Goal: Information Seeking & Learning: Find specific fact

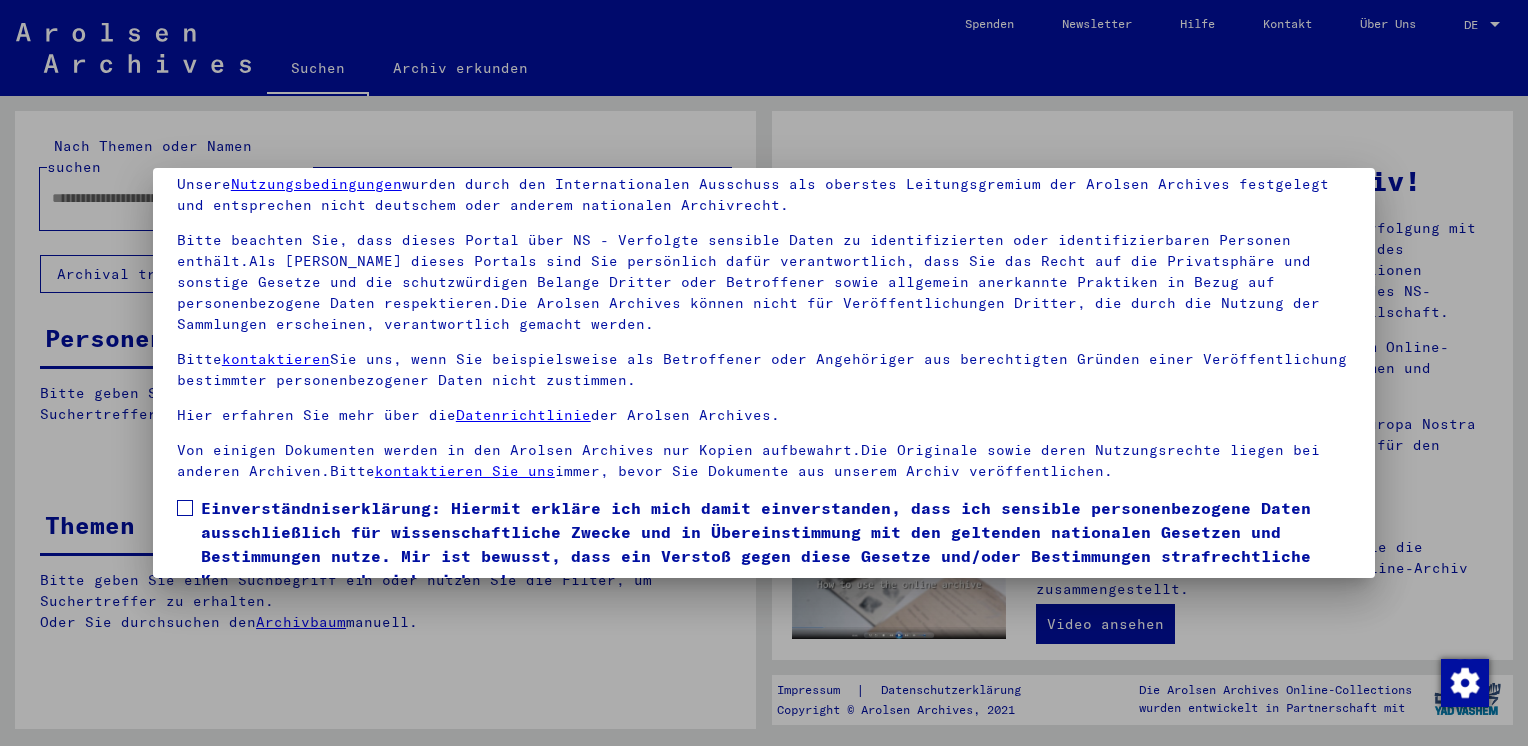
scroll to position [168, 0]
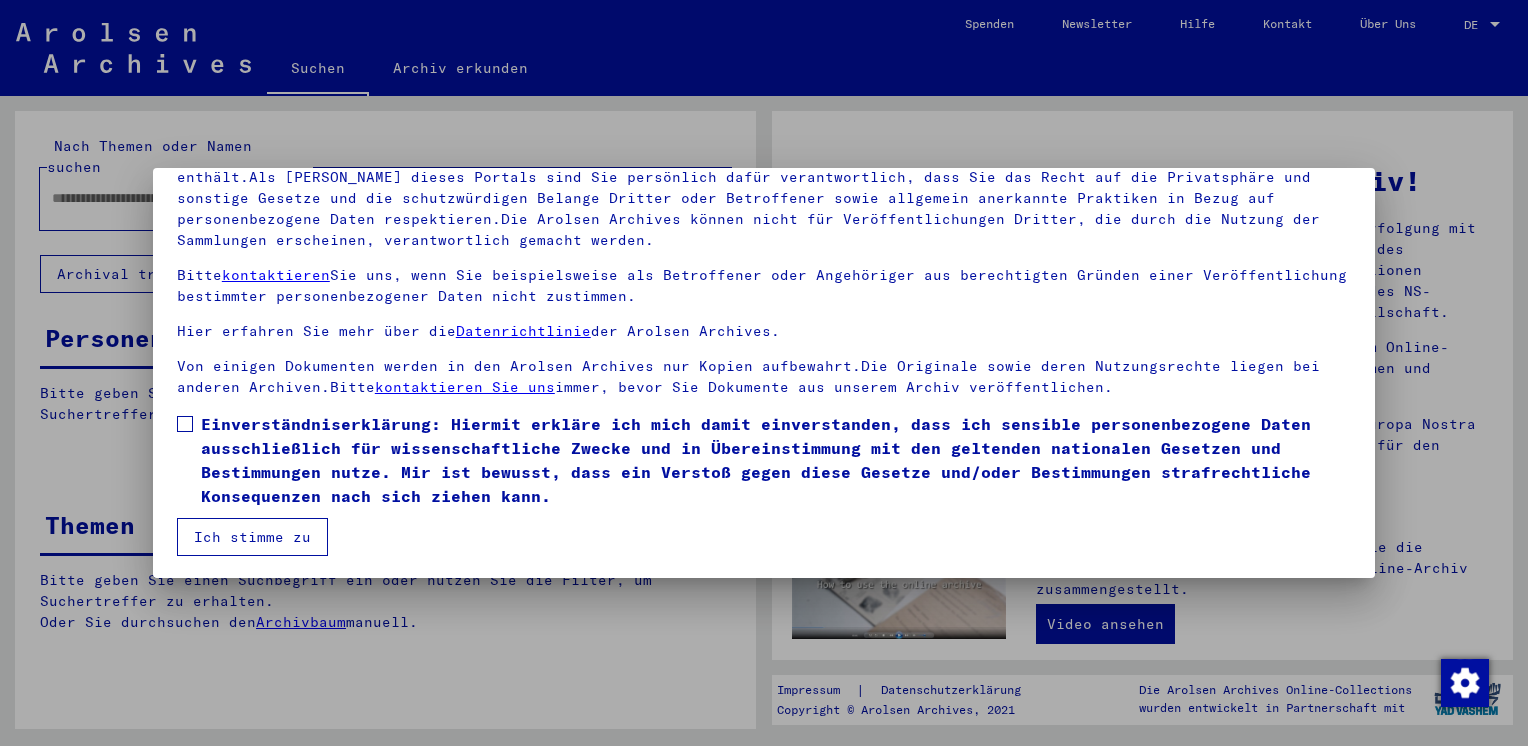
click at [188, 417] on span at bounding box center [185, 424] width 16 height 16
click at [257, 528] on button "Ich stimme zu" at bounding box center [252, 537] width 151 height 38
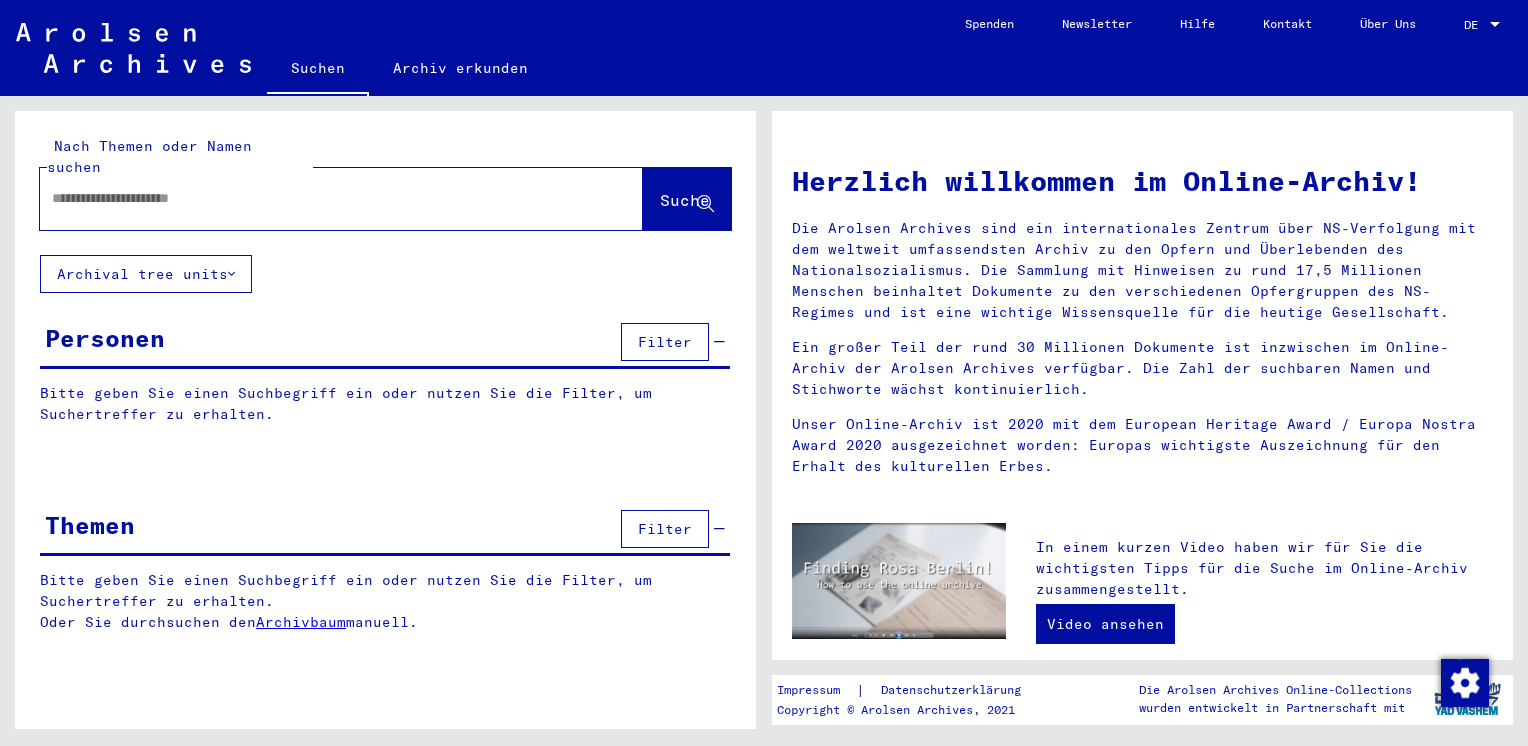
click at [662, 333] on span "Filter" at bounding box center [665, 342] width 54 height 18
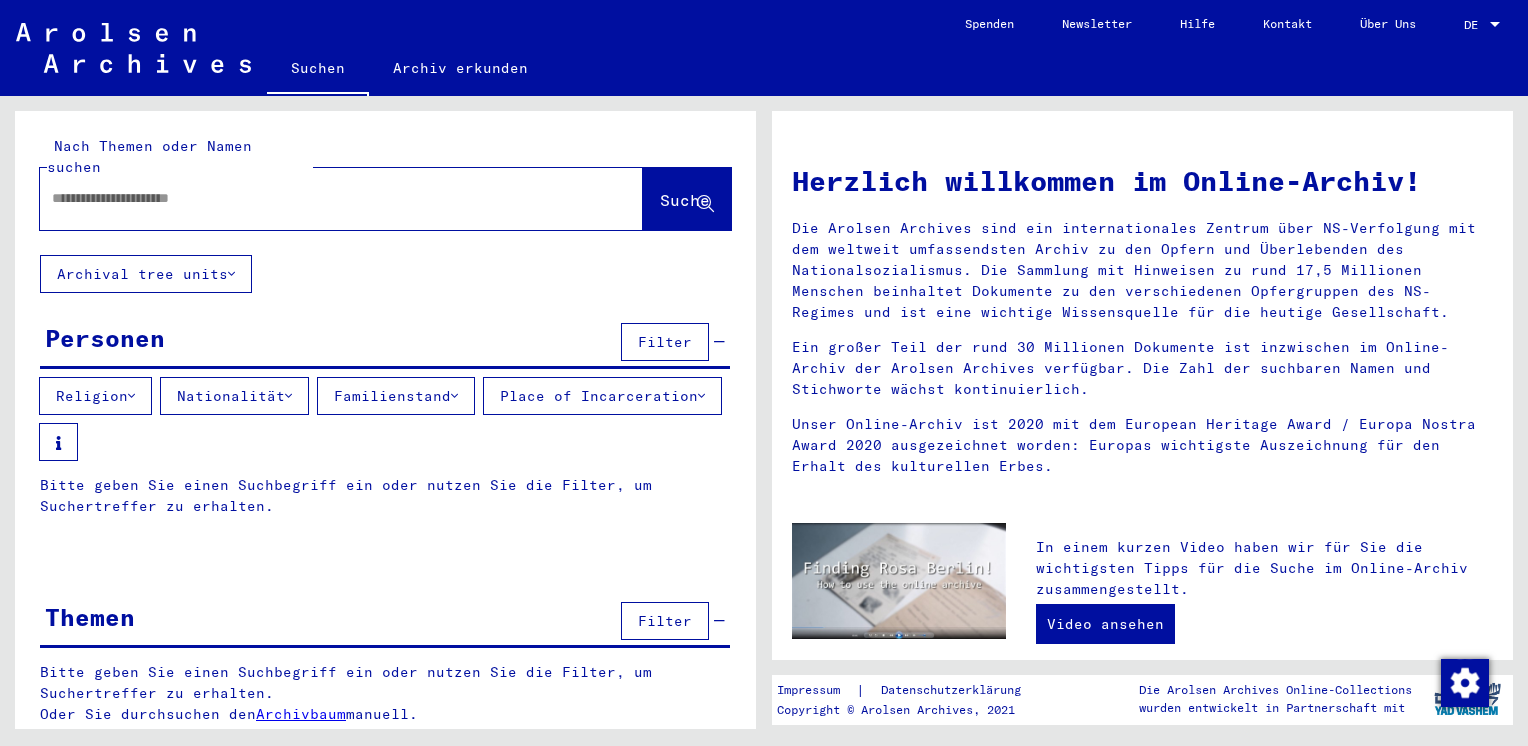
click at [662, 333] on span "Filter" at bounding box center [665, 342] width 54 height 18
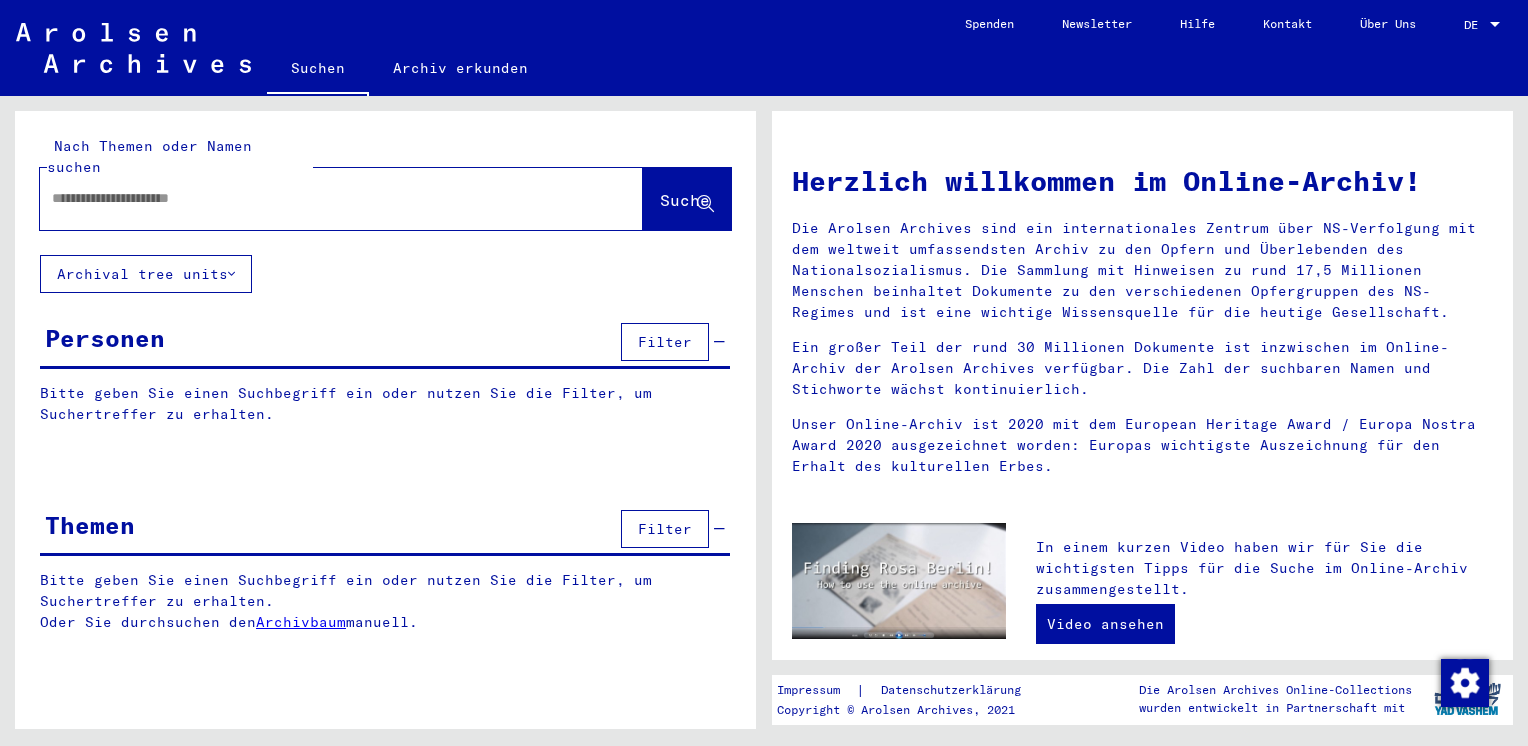
click at [653, 332] on button "Filter" at bounding box center [665, 342] width 88 height 38
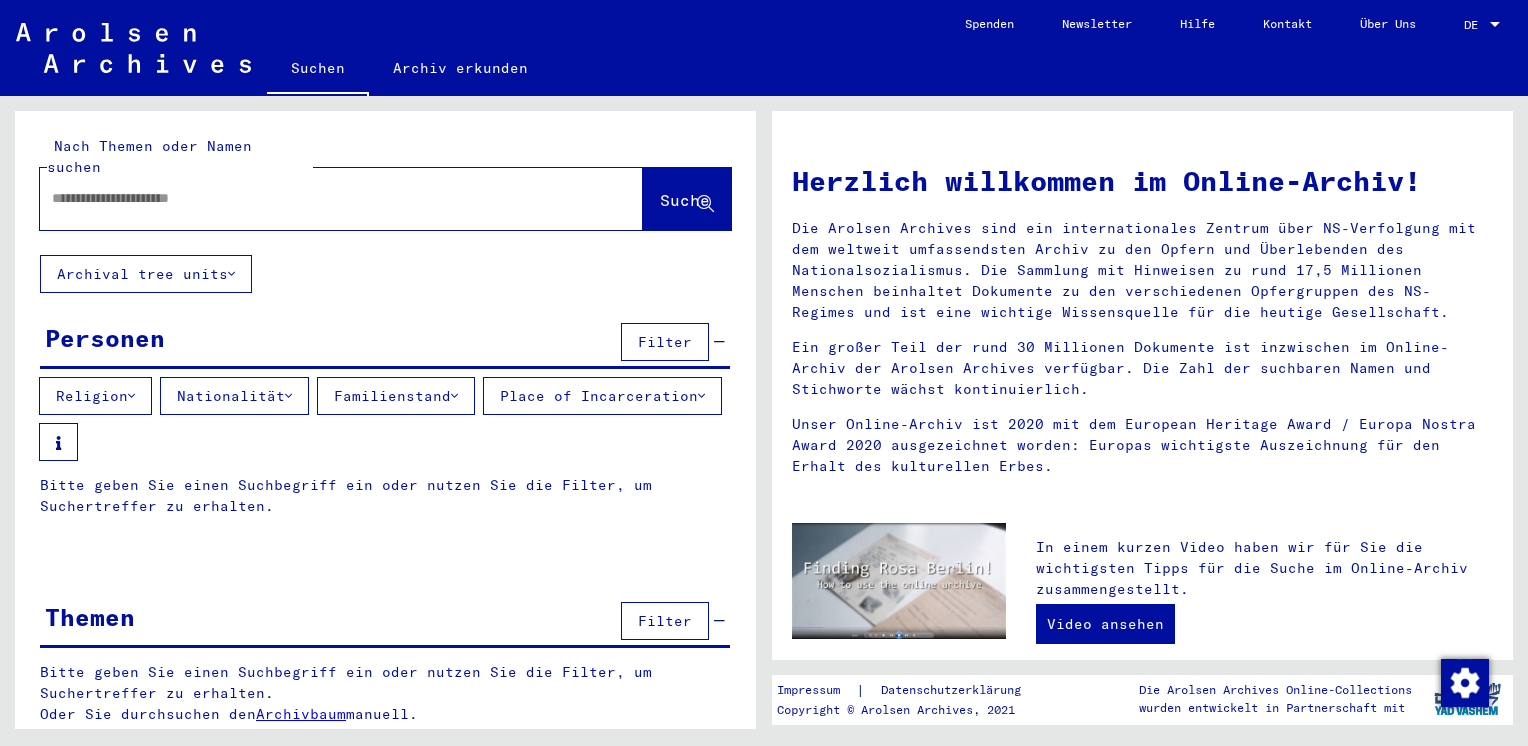
click at [666, 612] on span "Filter" at bounding box center [665, 621] width 54 height 18
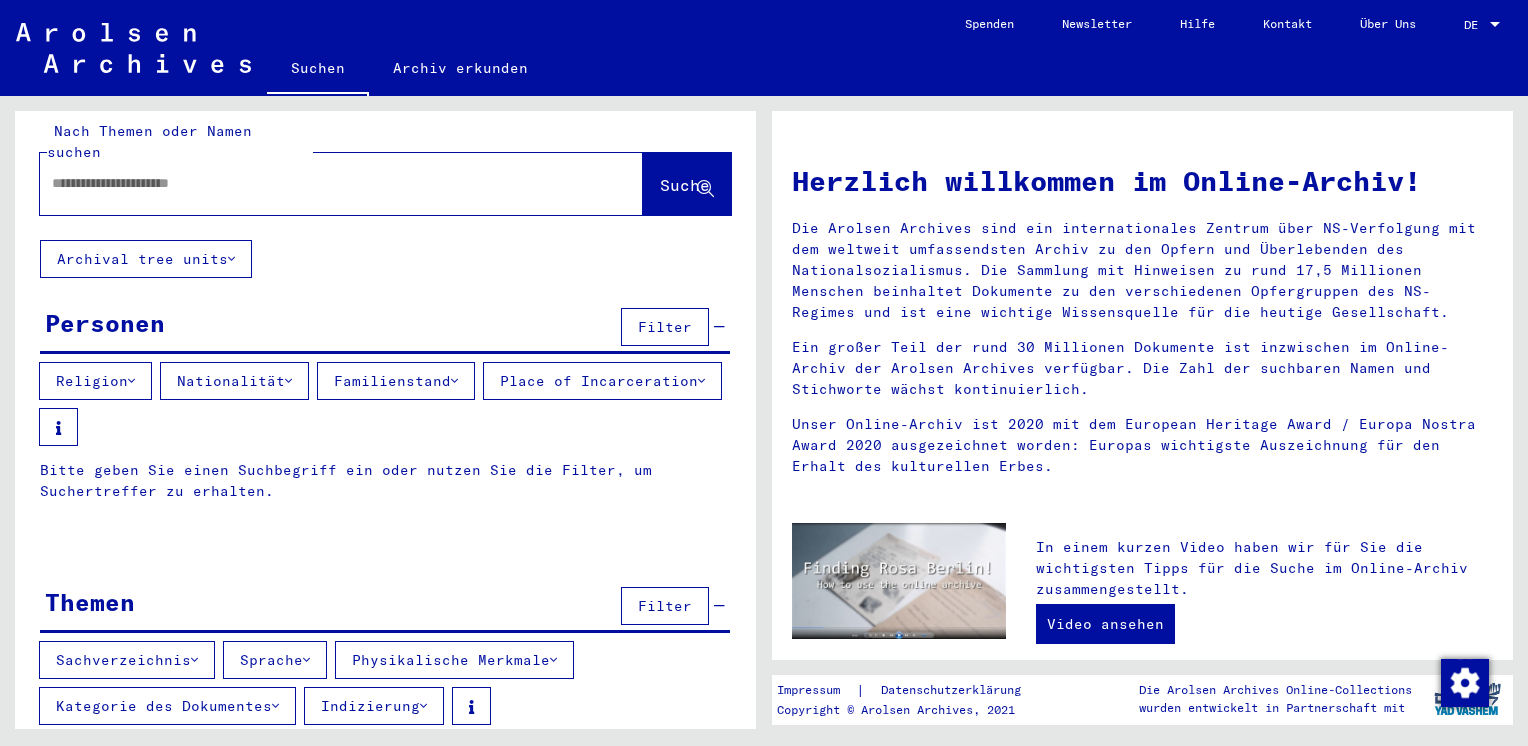
scroll to position [0, 0]
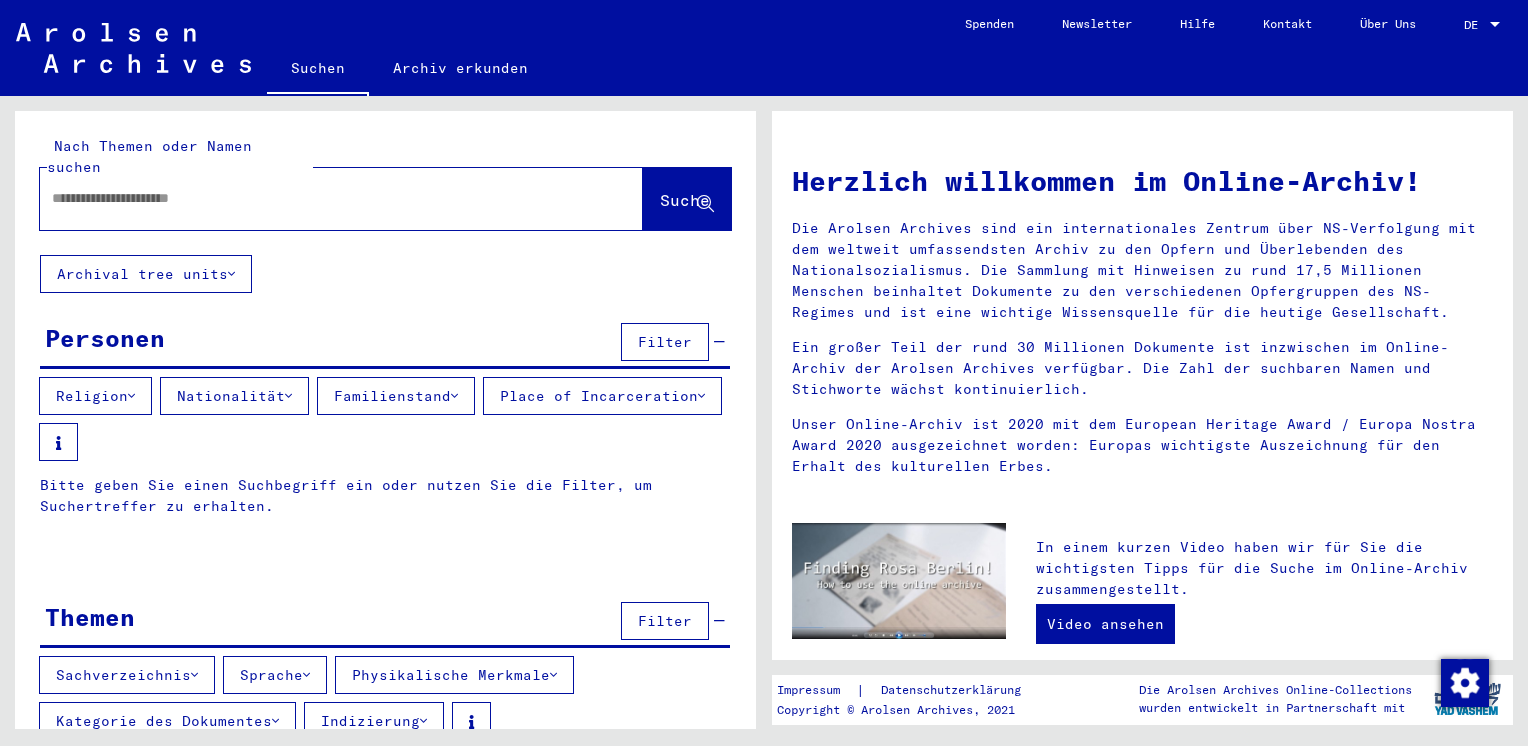
click at [241, 188] on input "text" at bounding box center [317, 198] width 531 height 21
type input "**********"
click at [660, 190] on span "Suche" at bounding box center [685, 200] width 50 height 20
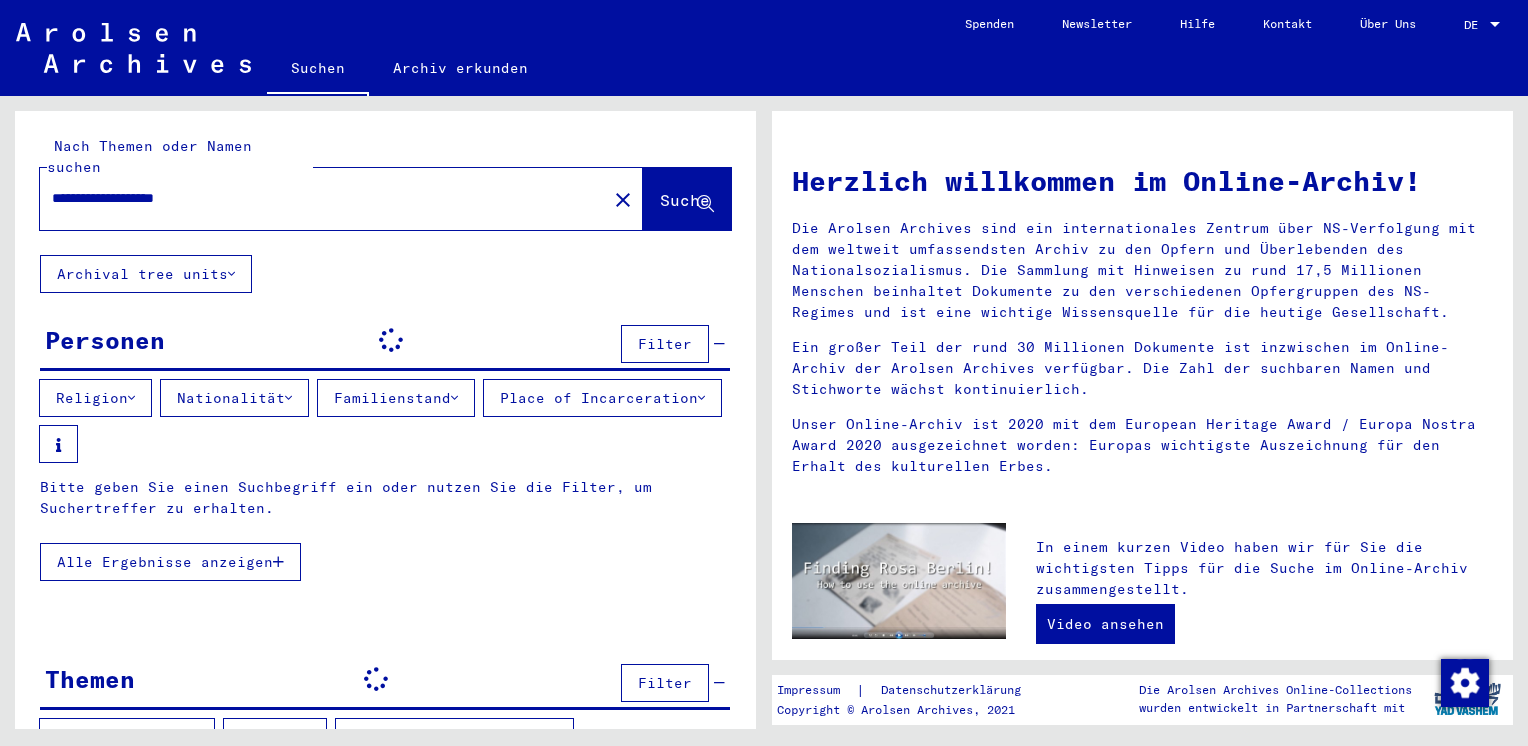
click at [279, 555] on icon "button" at bounding box center [278, 562] width 11 height 14
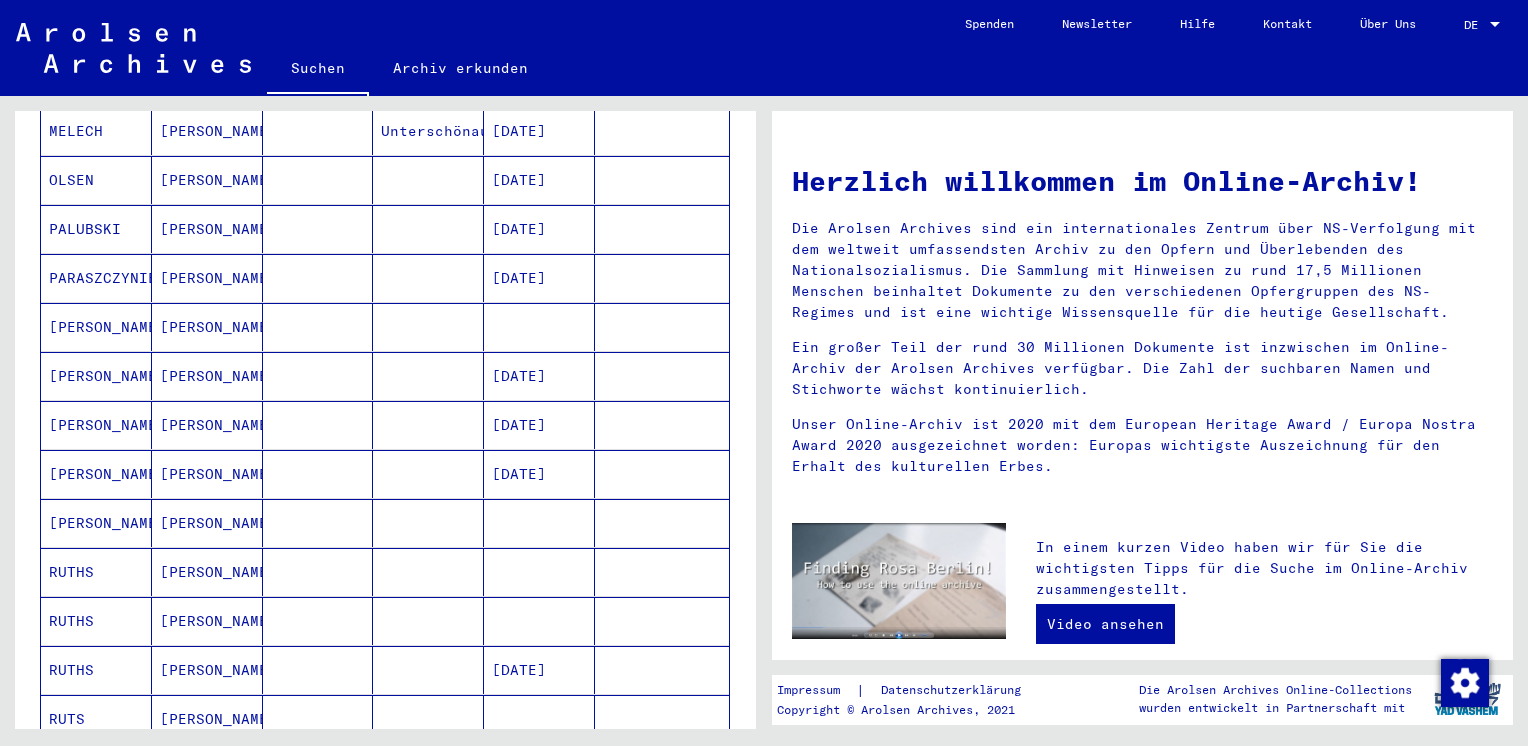
scroll to position [760, 0]
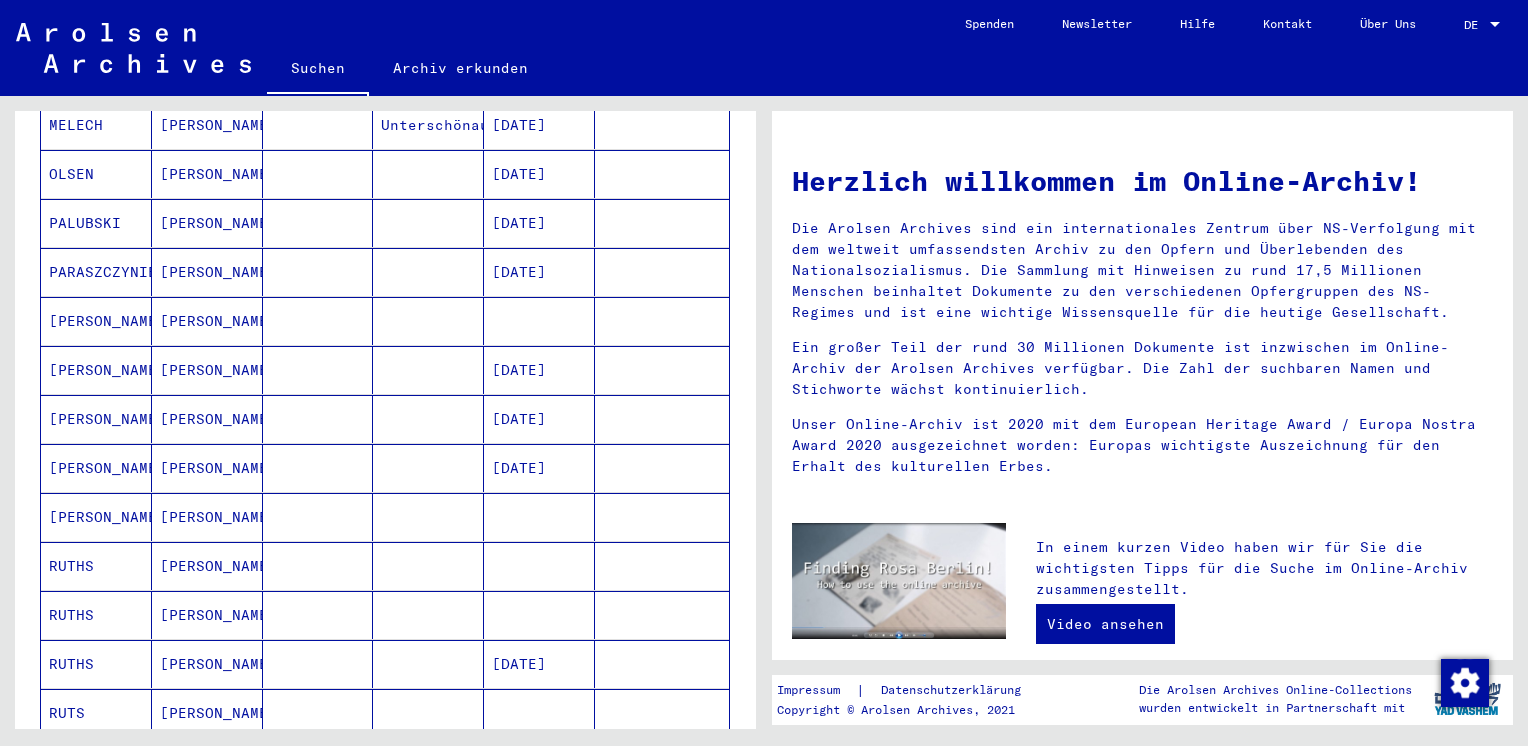
click at [212, 512] on mat-cell "[PERSON_NAME]" at bounding box center [207, 517] width 111 height 48
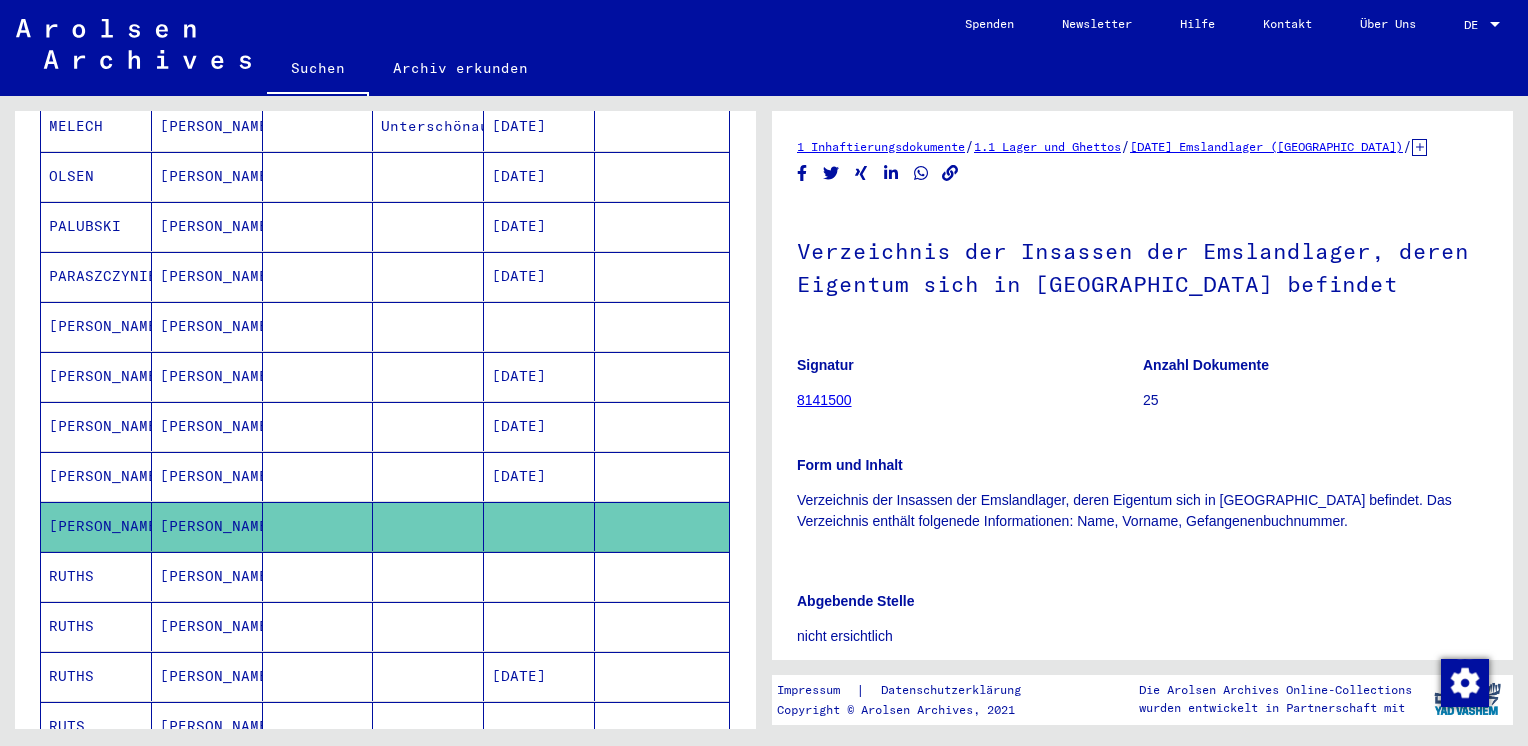
click at [221, 458] on mat-cell "[PERSON_NAME]" at bounding box center [207, 476] width 111 height 49
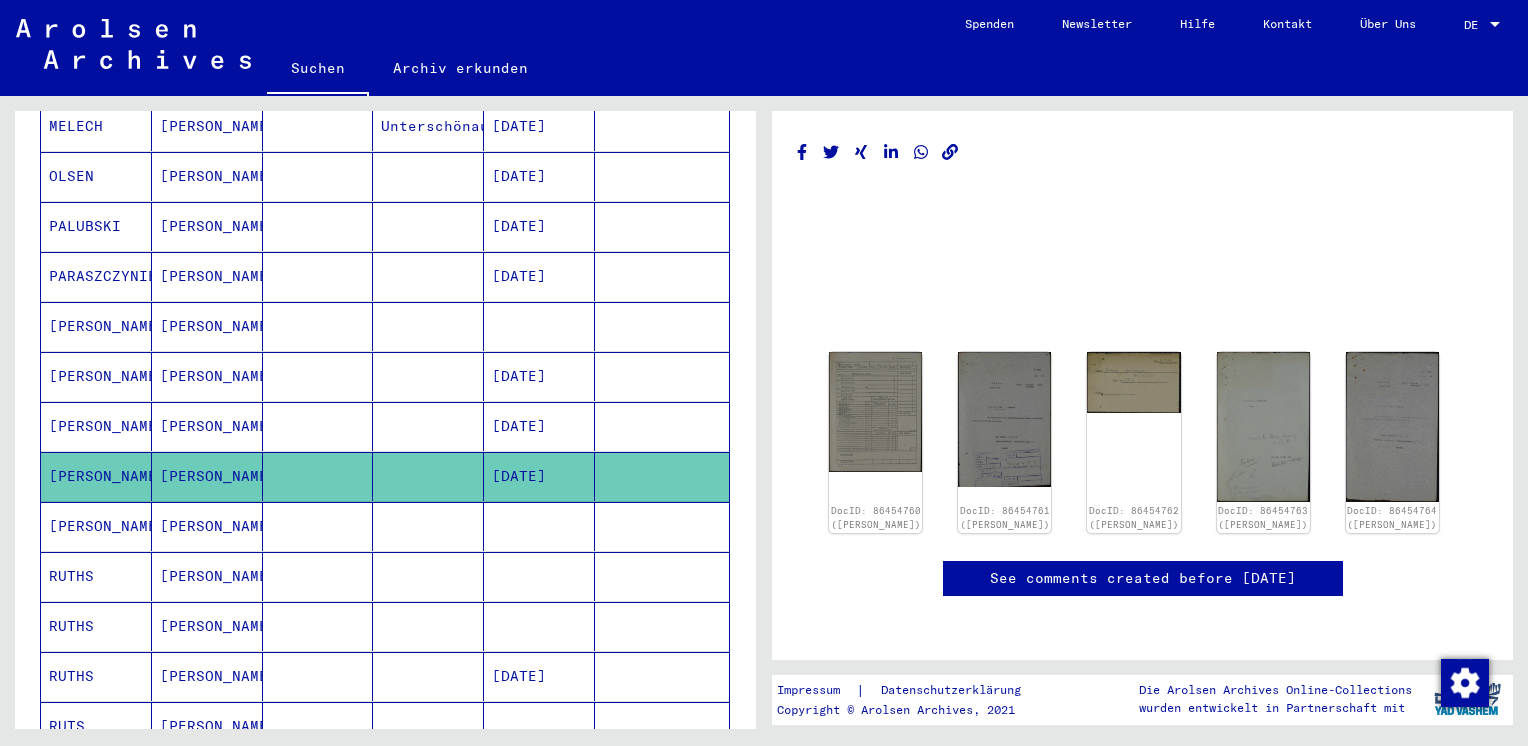
click at [229, 414] on mat-cell "[PERSON_NAME]" at bounding box center [207, 426] width 111 height 49
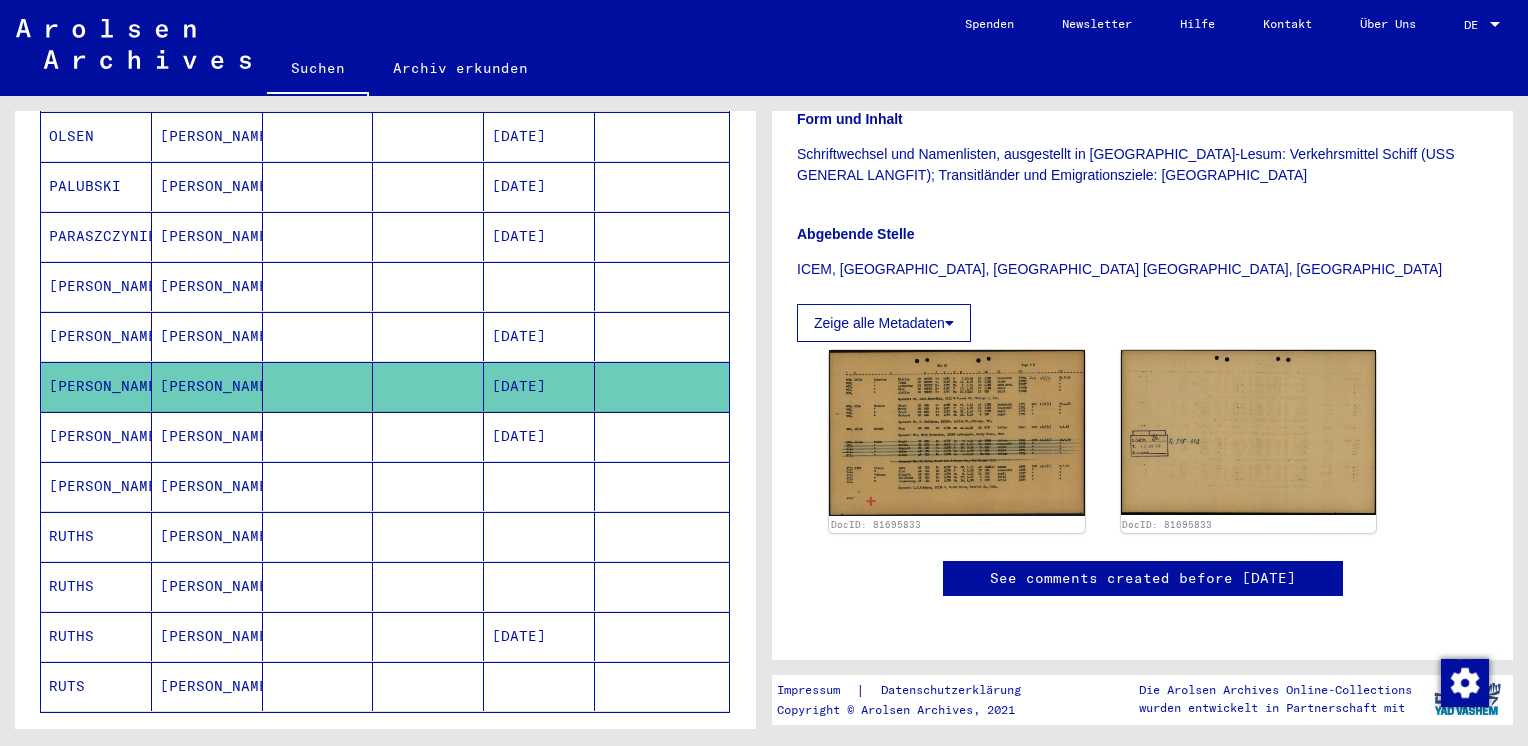
scroll to position [440, 0]
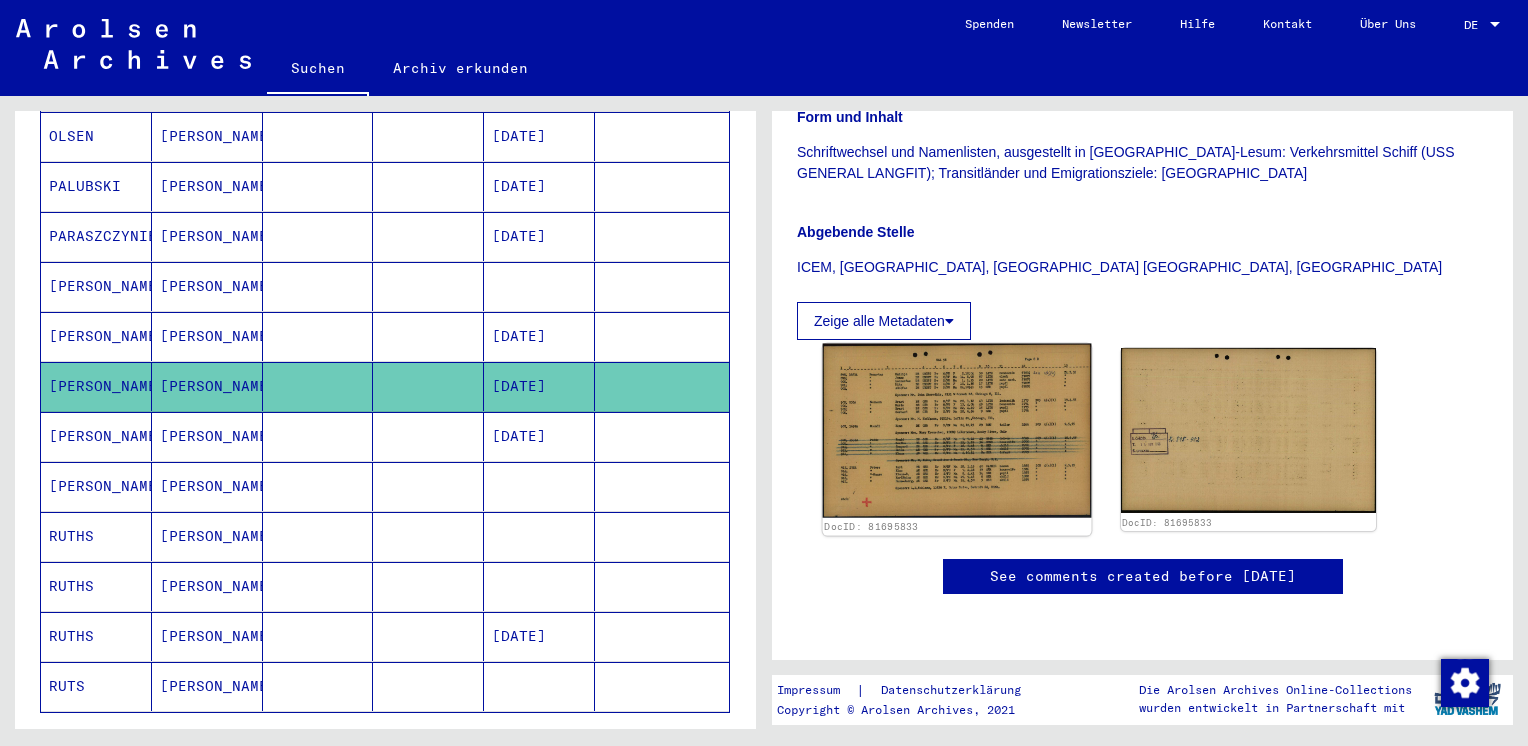
click at [978, 377] on img at bounding box center [957, 431] width 268 height 174
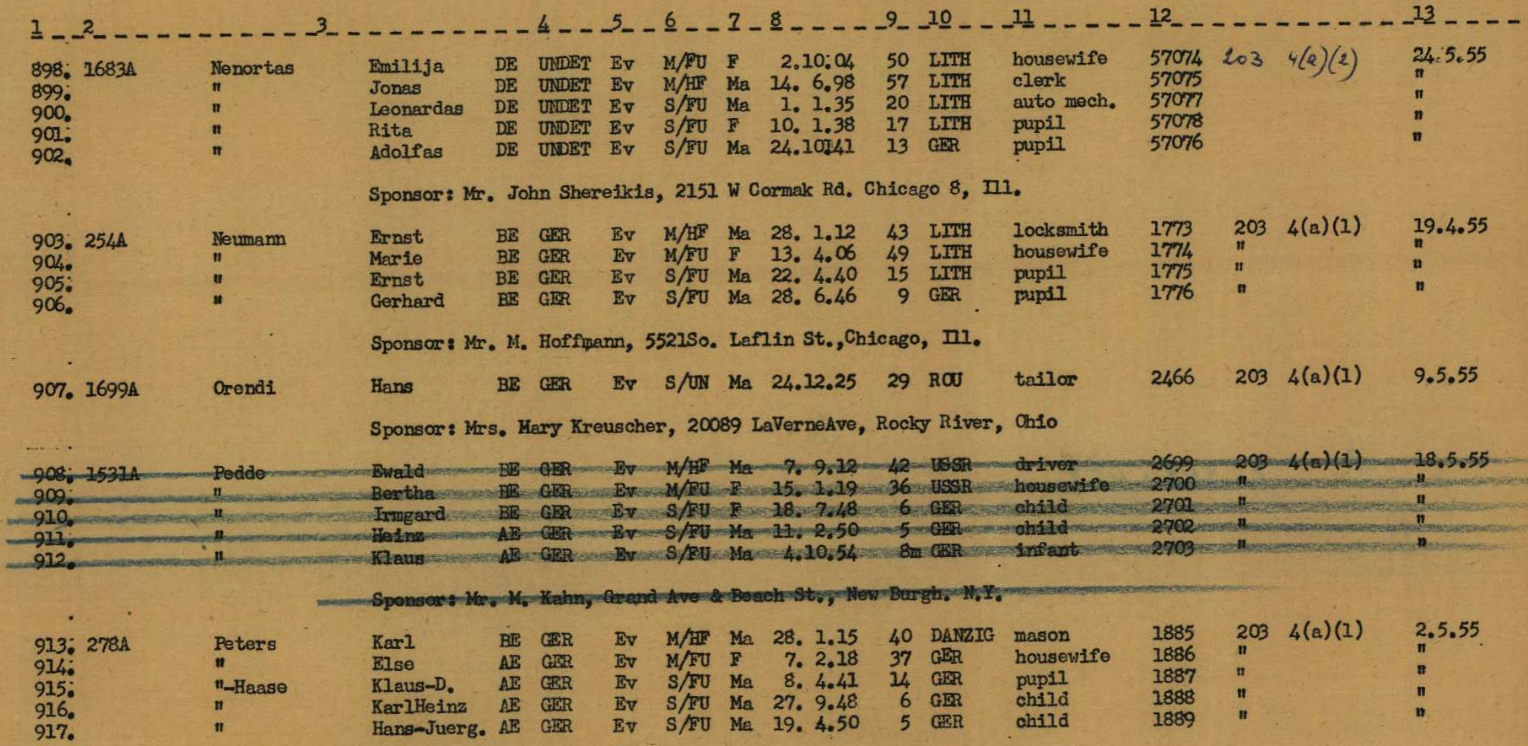
click at [1096, 284] on img at bounding box center [764, 323] width 1086 height 546
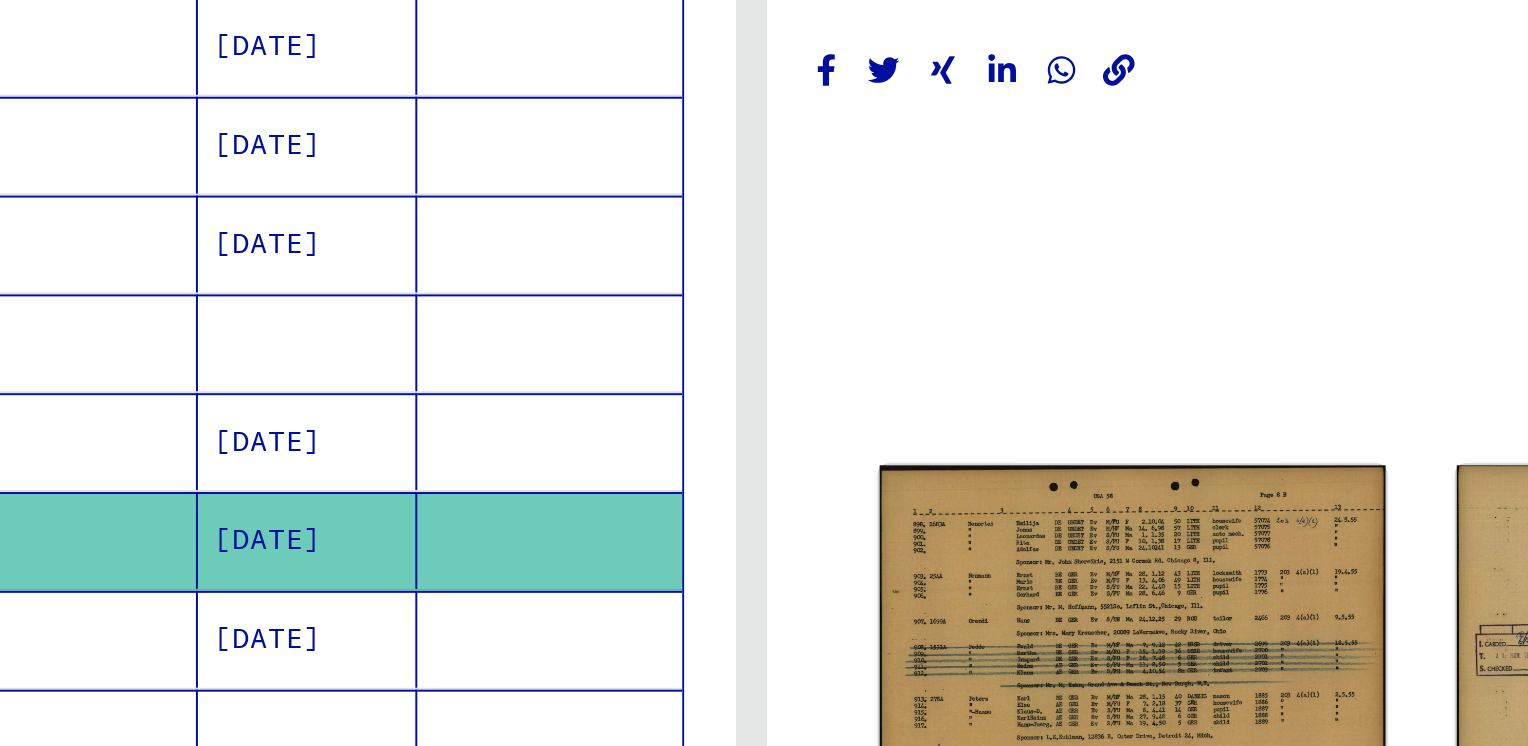
scroll to position [90, 0]
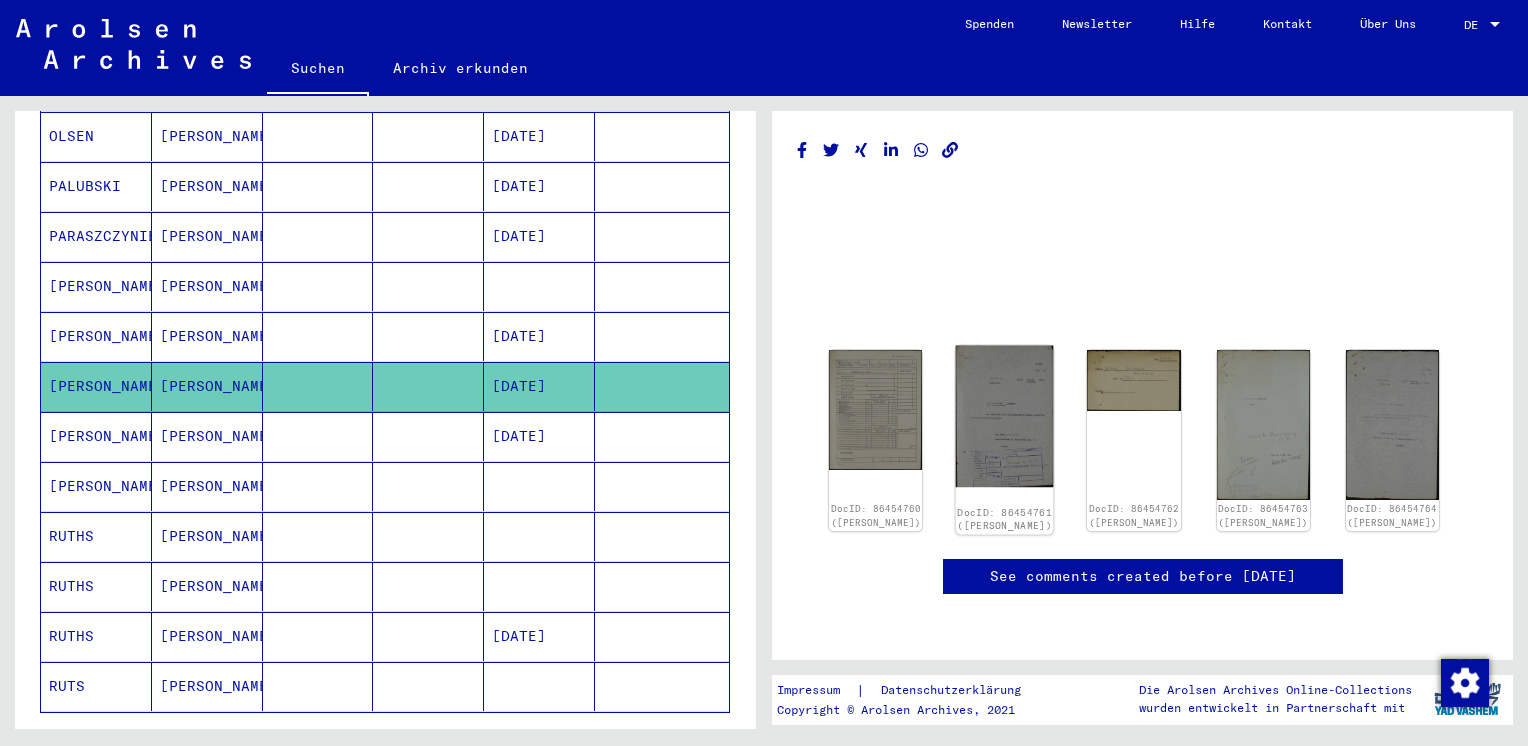
click at [999, 346] on img at bounding box center [1005, 417] width 98 height 142
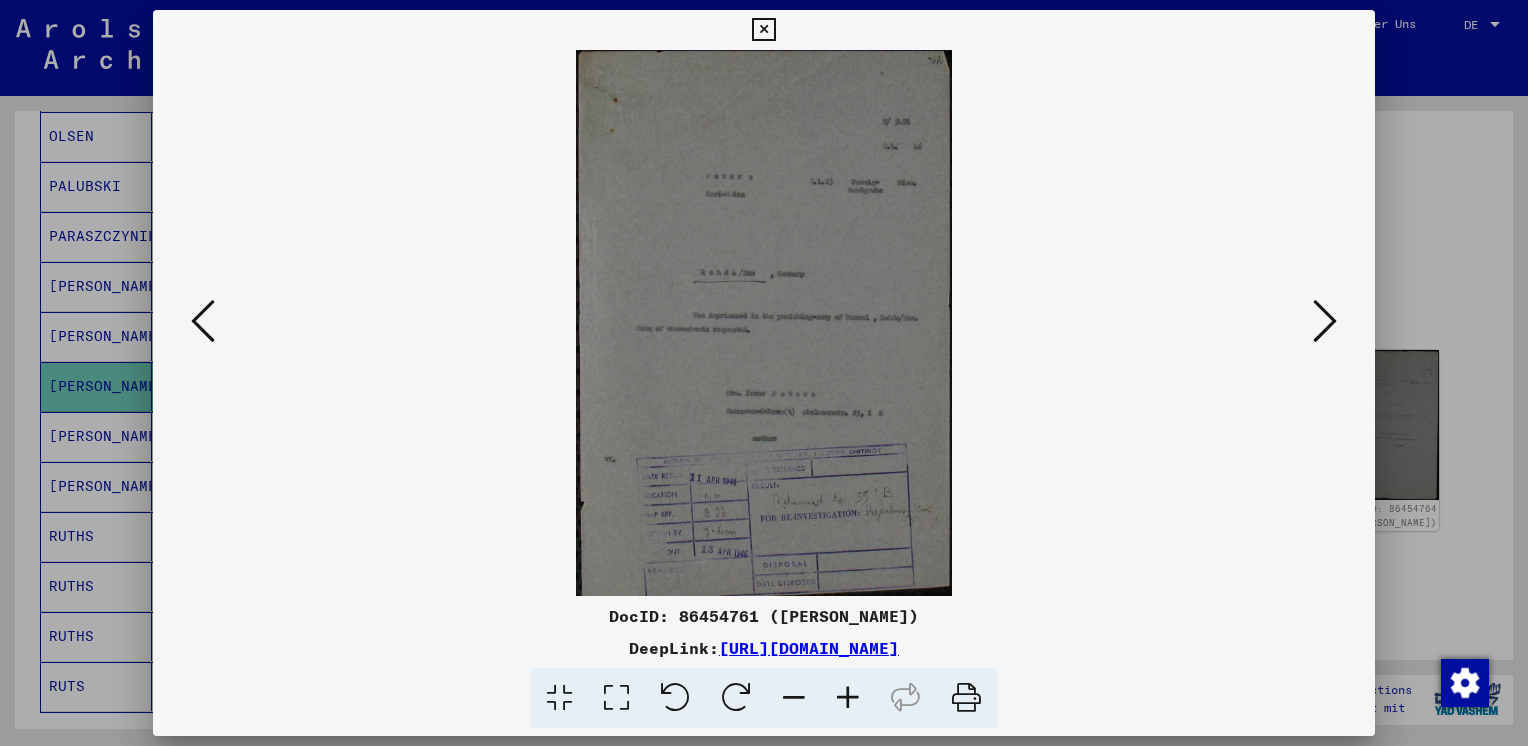
click at [1325, 342] on icon at bounding box center [1325, 321] width 24 height 48
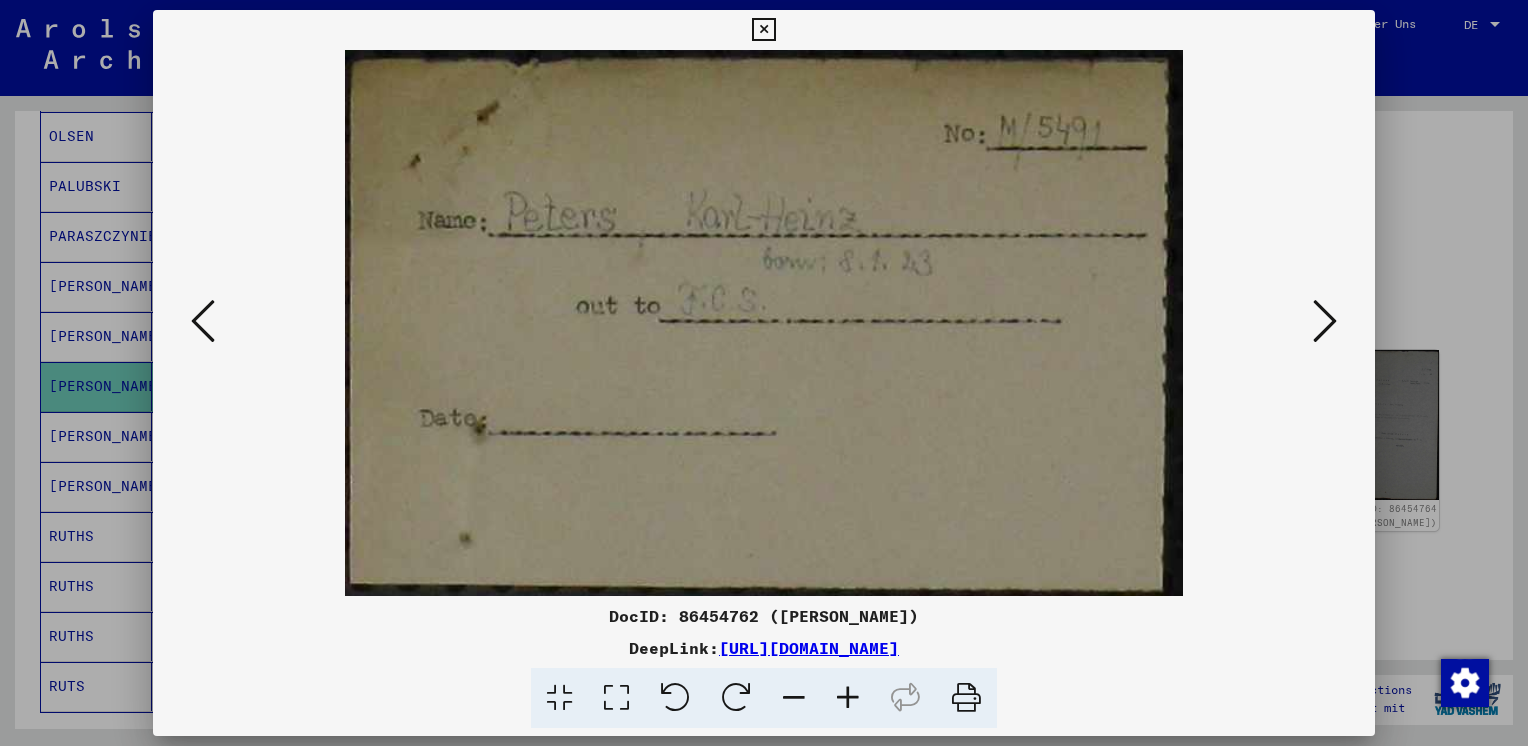
click at [1325, 342] on icon at bounding box center [1325, 321] width 24 height 48
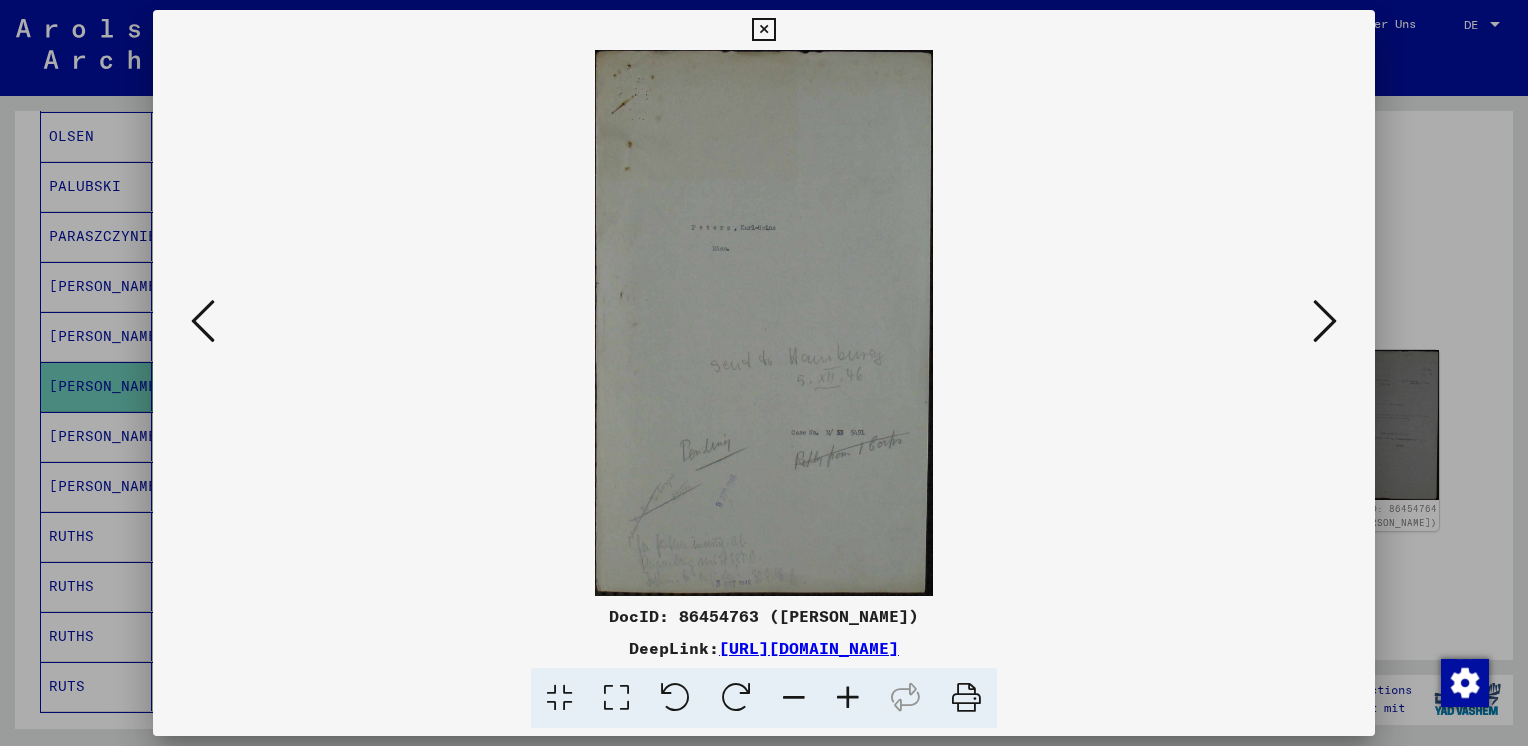
click at [1325, 342] on icon at bounding box center [1325, 321] width 24 height 48
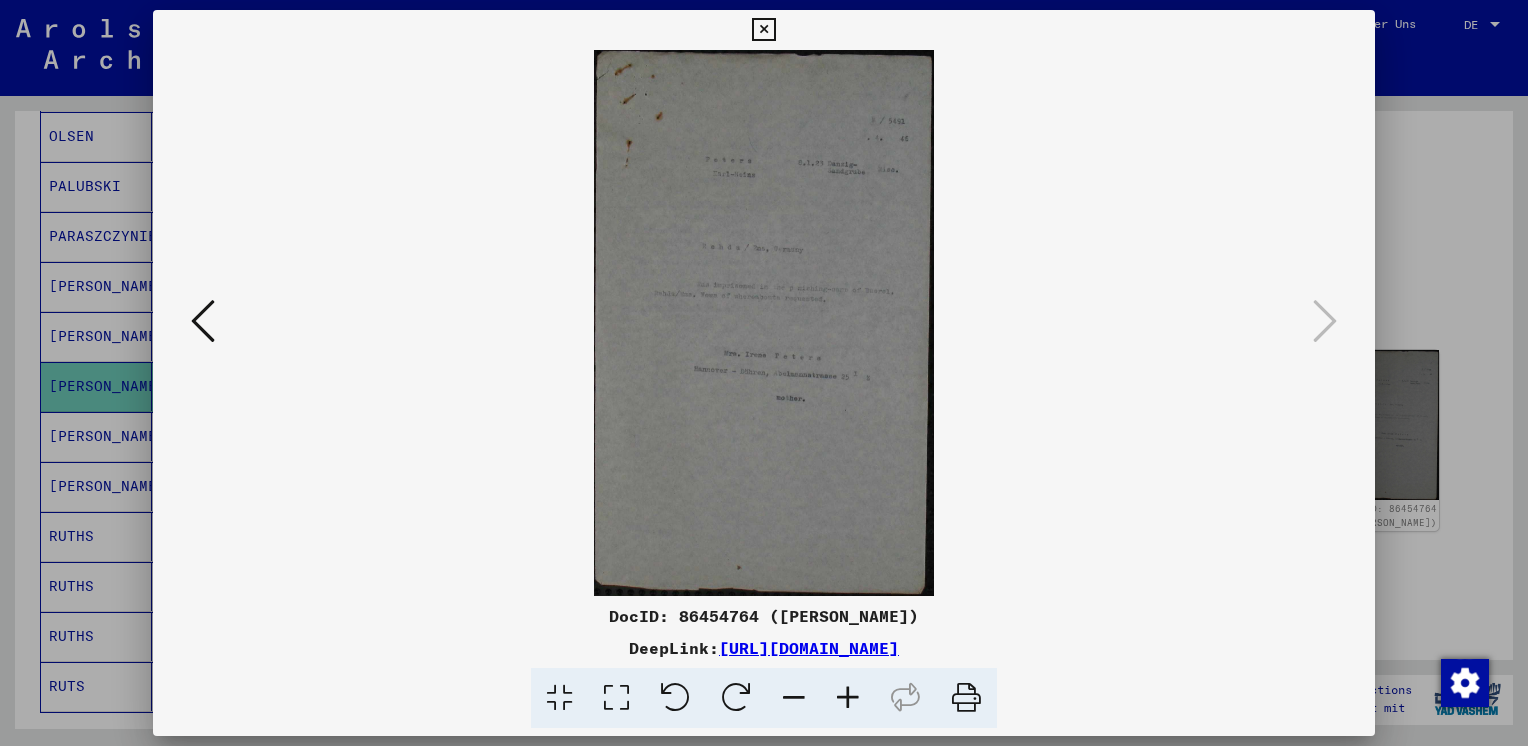
click at [1425, 181] on div at bounding box center [764, 373] width 1528 height 746
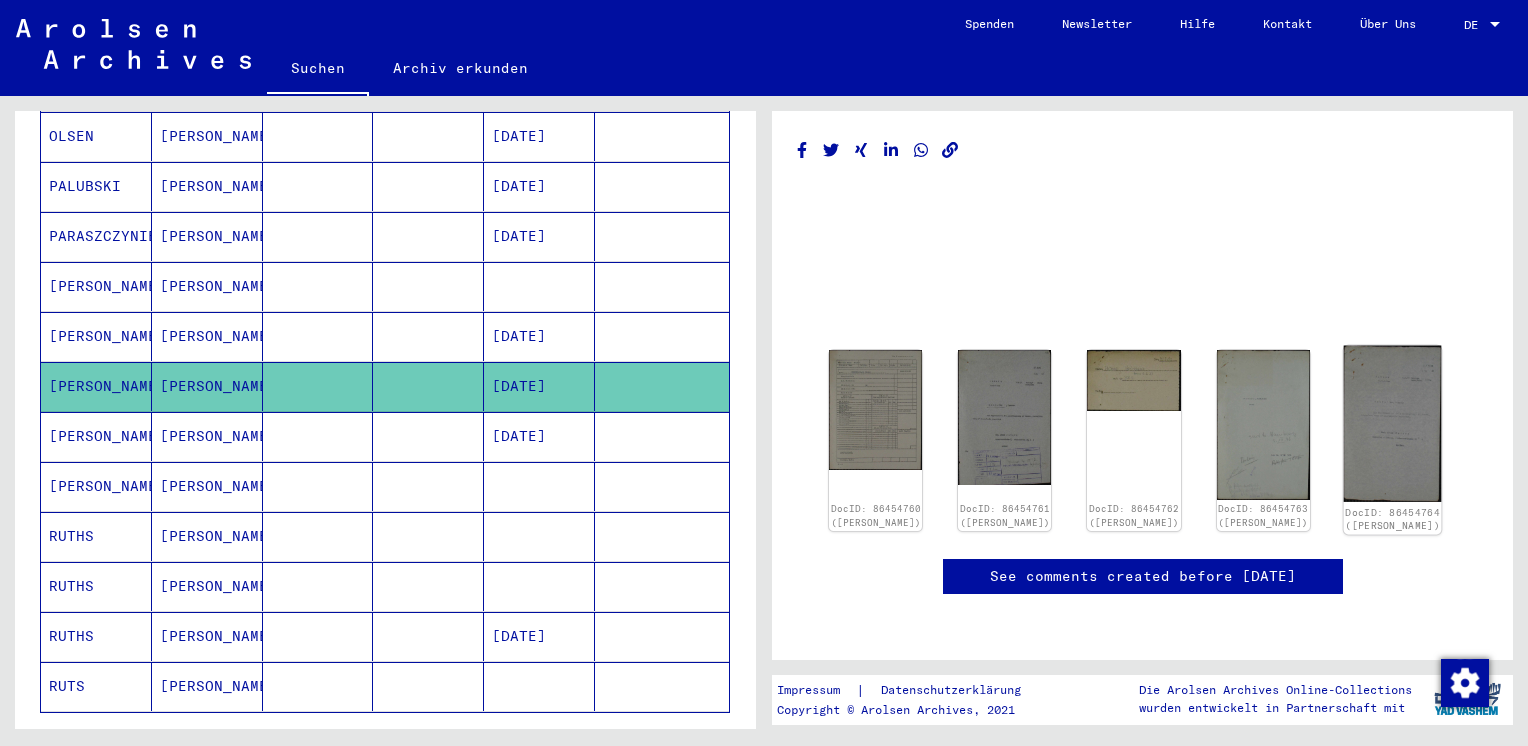
click at [1377, 346] on img at bounding box center [1392, 424] width 98 height 157
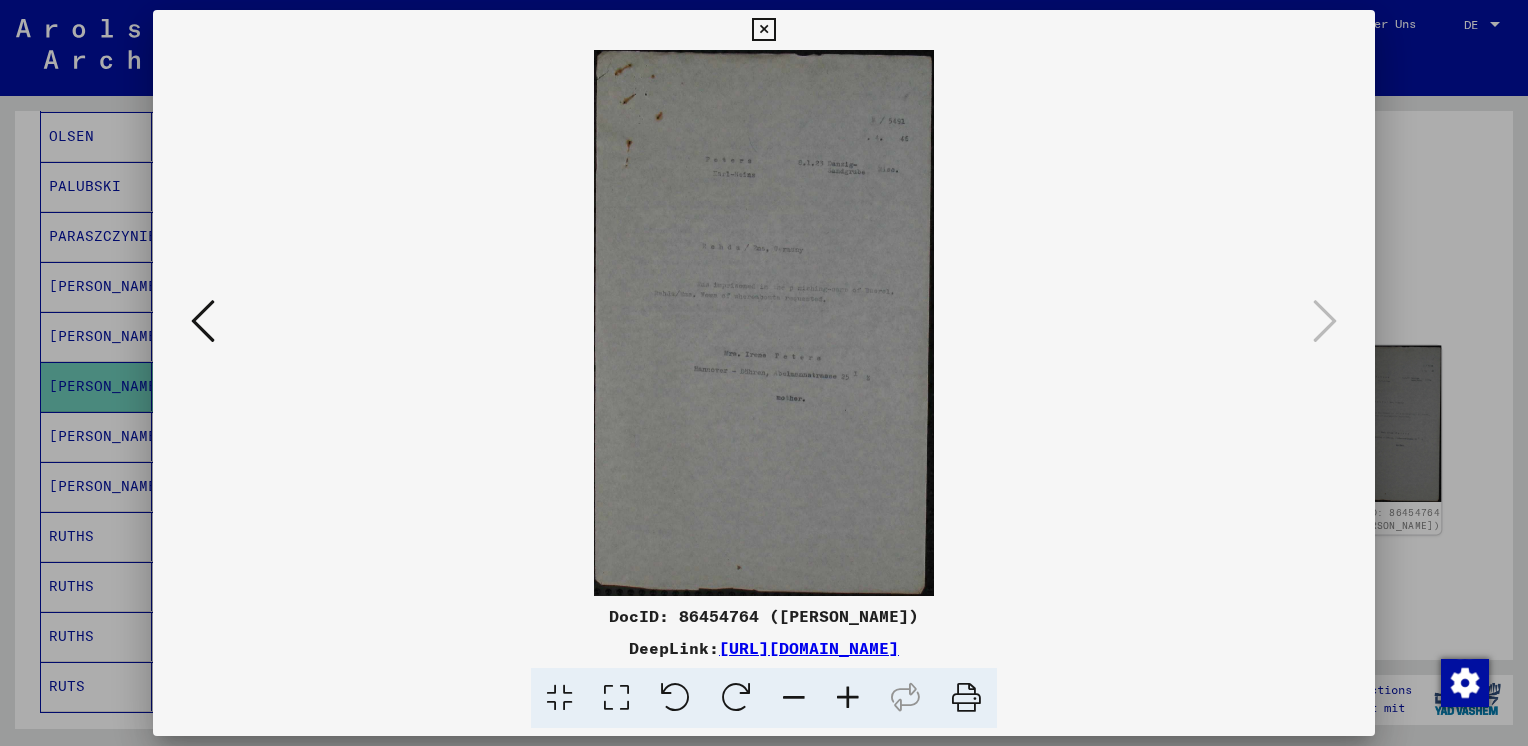
click at [1377, 331] on div at bounding box center [764, 373] width 1528 height 746
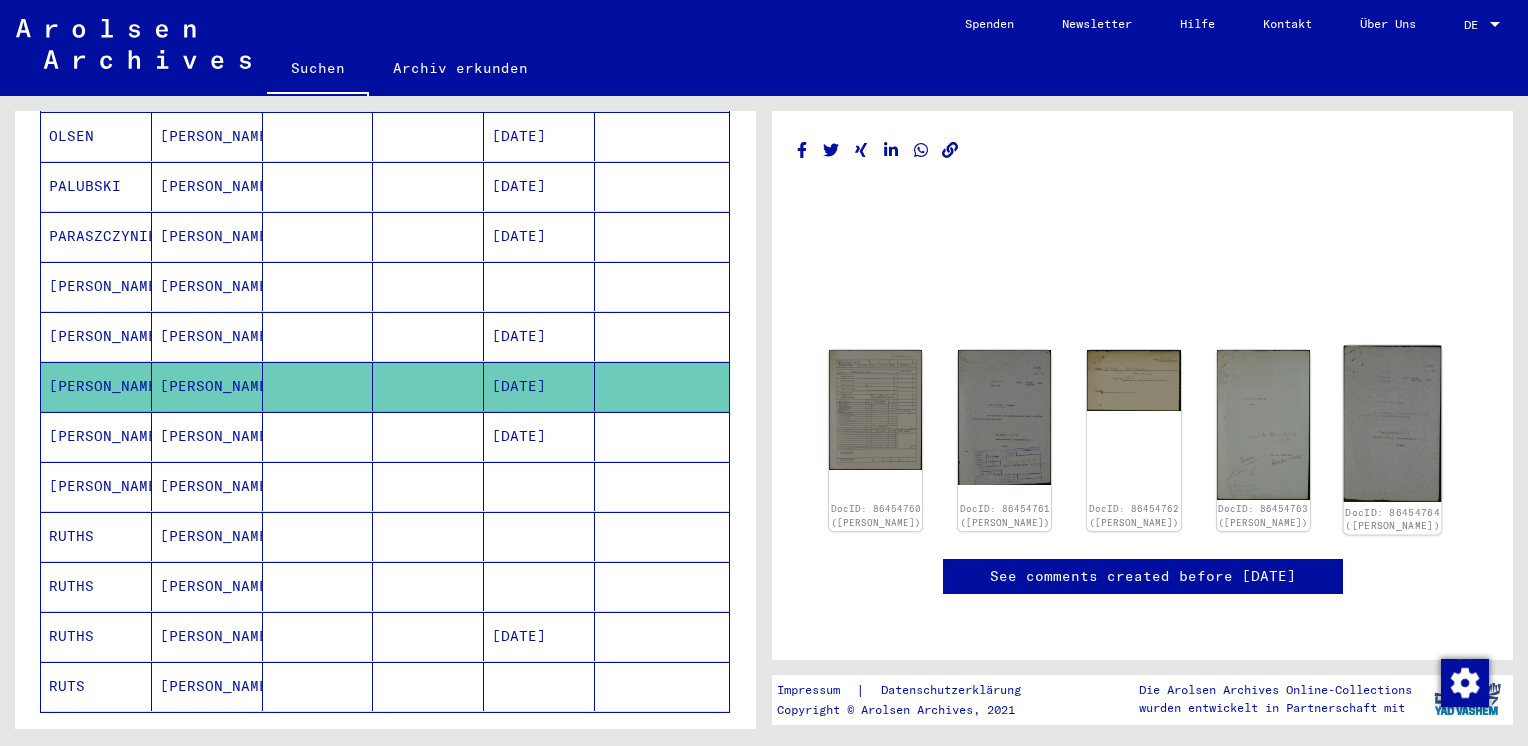
click at [1377, 346] on img at bounding box center [1392, 424] width 98 height 157
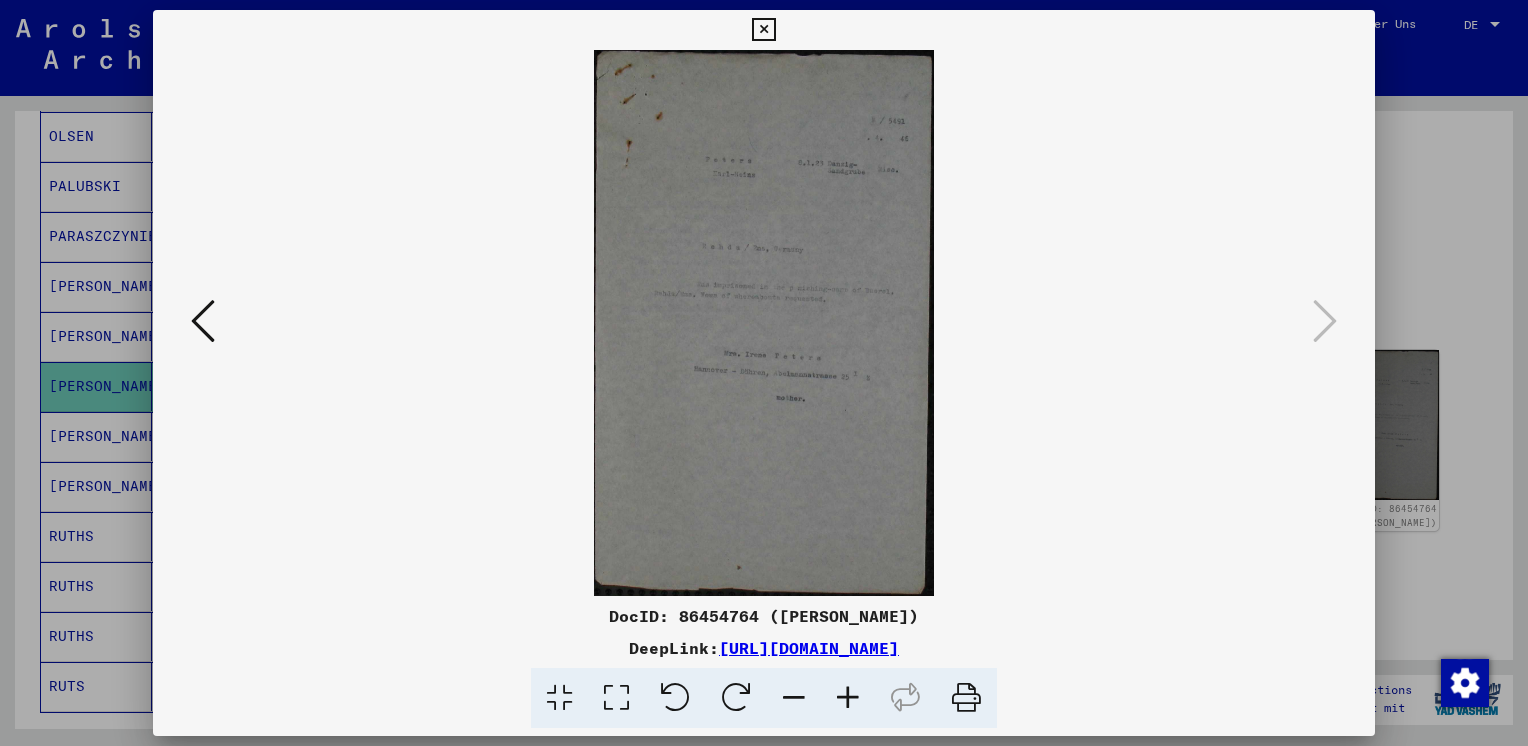
click at [1424, 250] on div at bounding box center [764, 373] width 1528 height 746
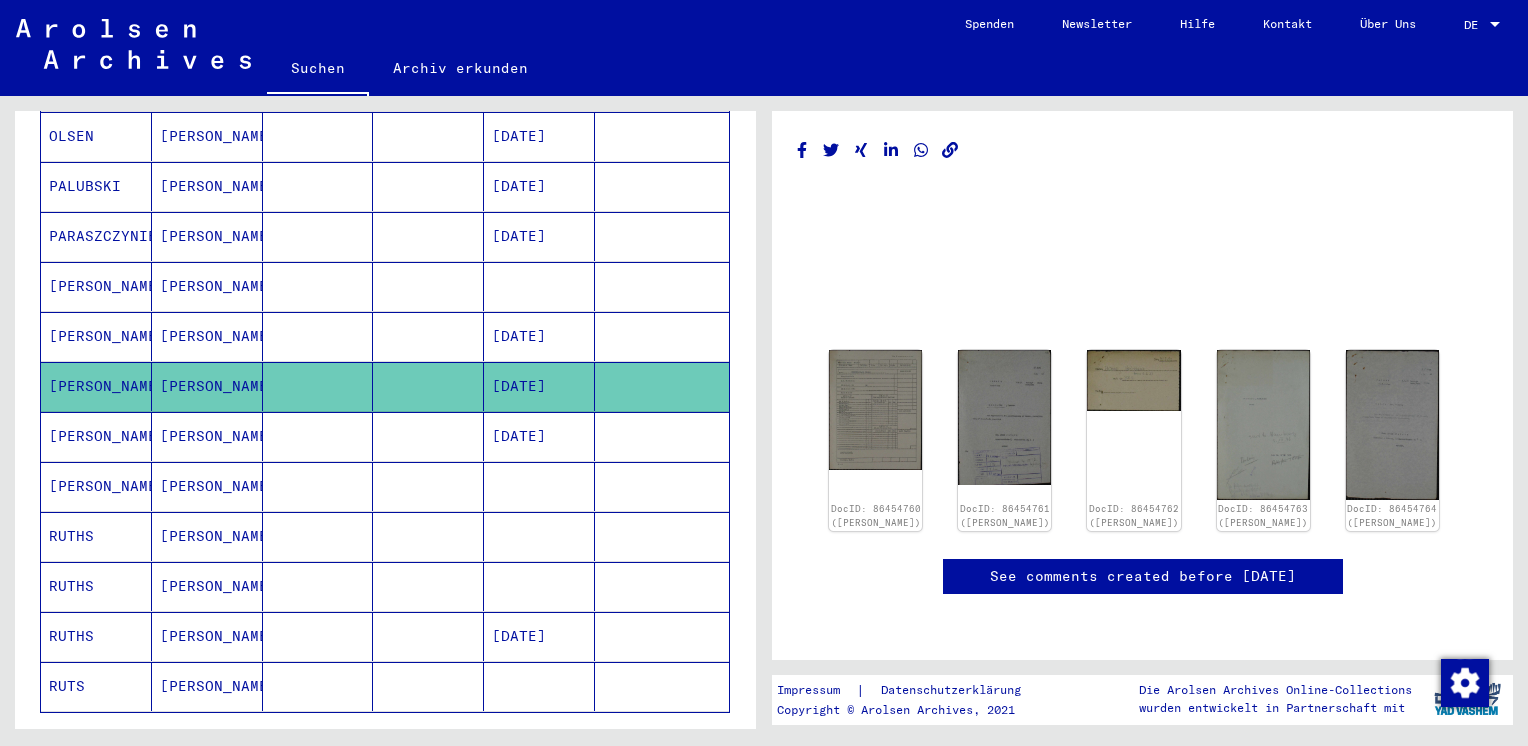
click at [319, 474] on mat-cell at bounding box center [318, 486] width 111 height 49
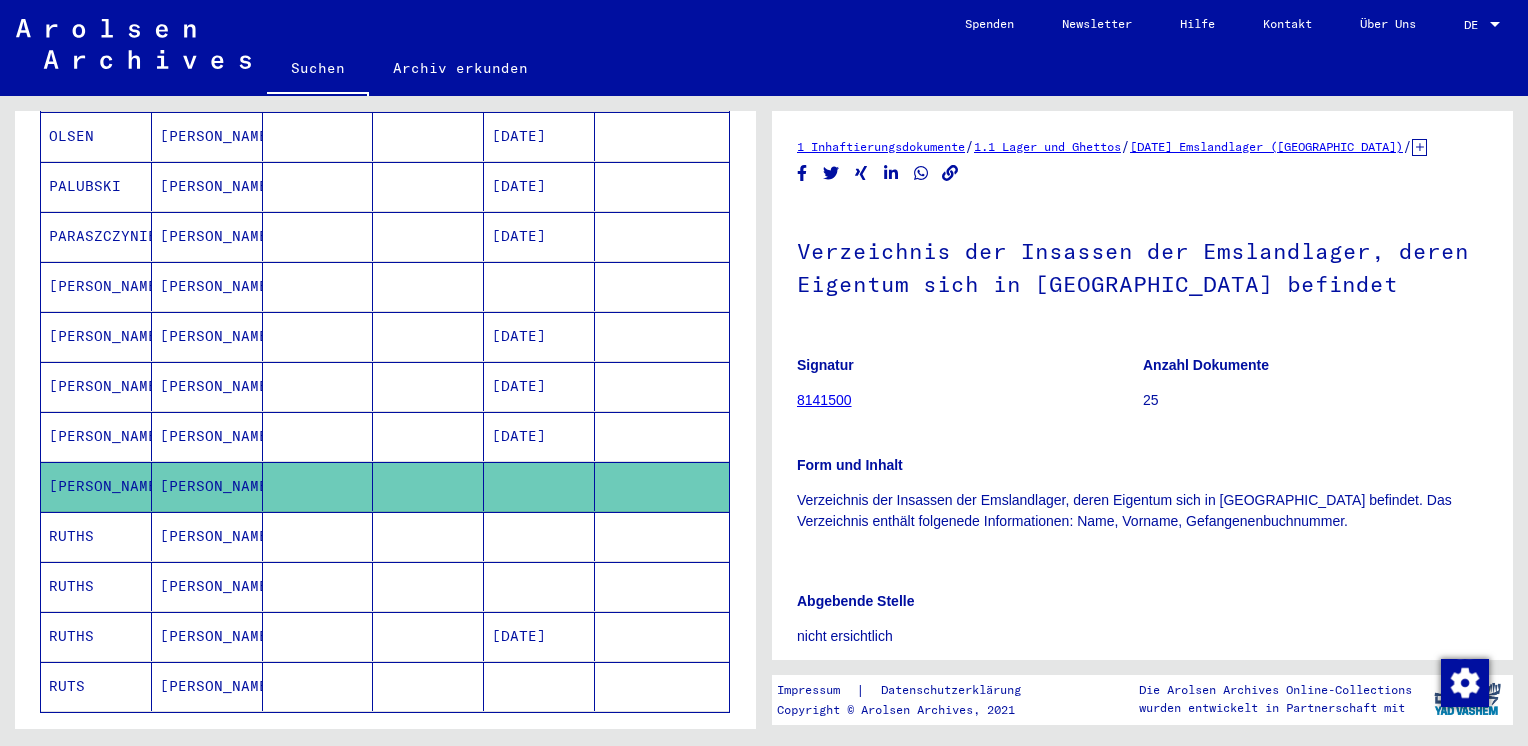
click at [398, 274] on mat-cell at bounding box center [428, 286] width 111 height 49
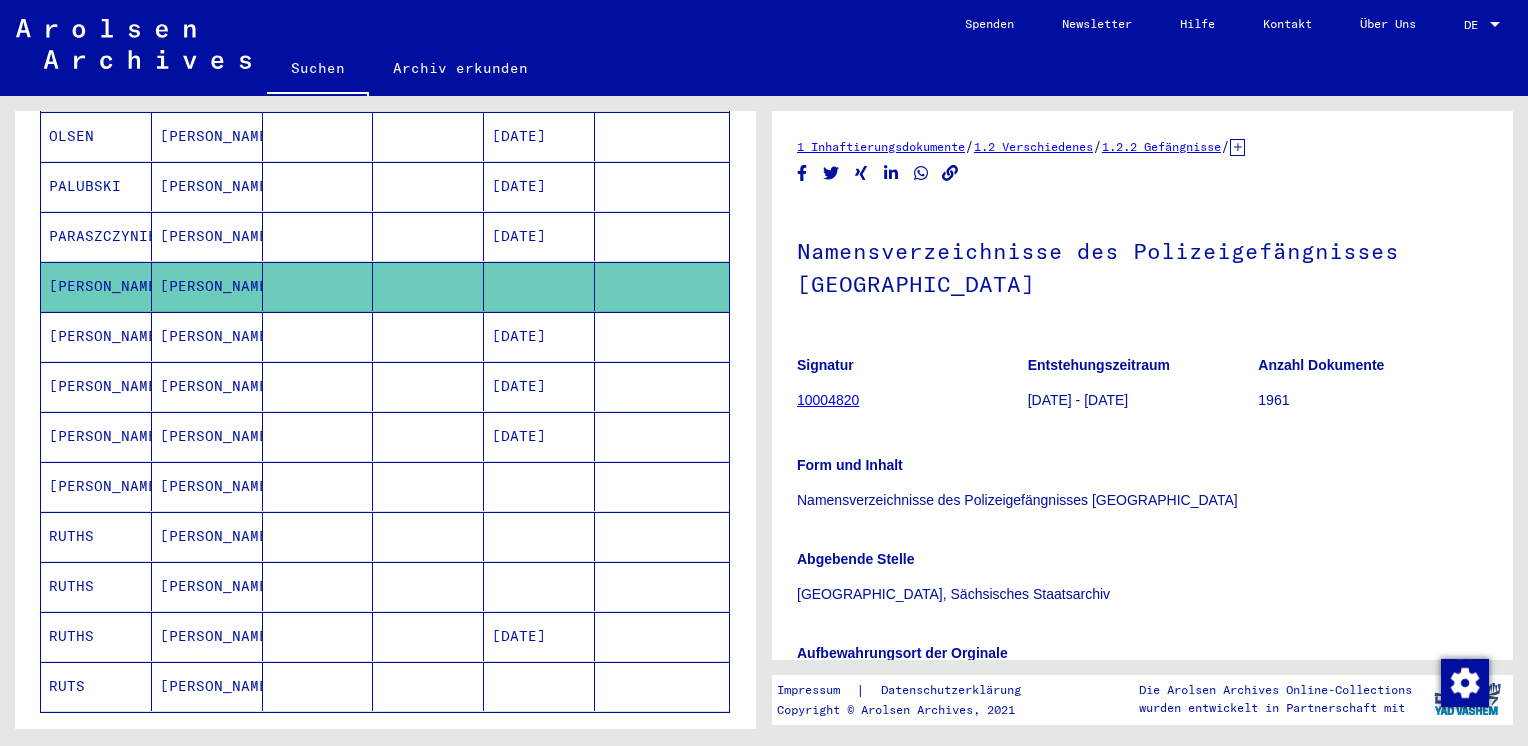
click at [377, 312] on mat-cell at bounding box center [428, 336] width 111 height 49
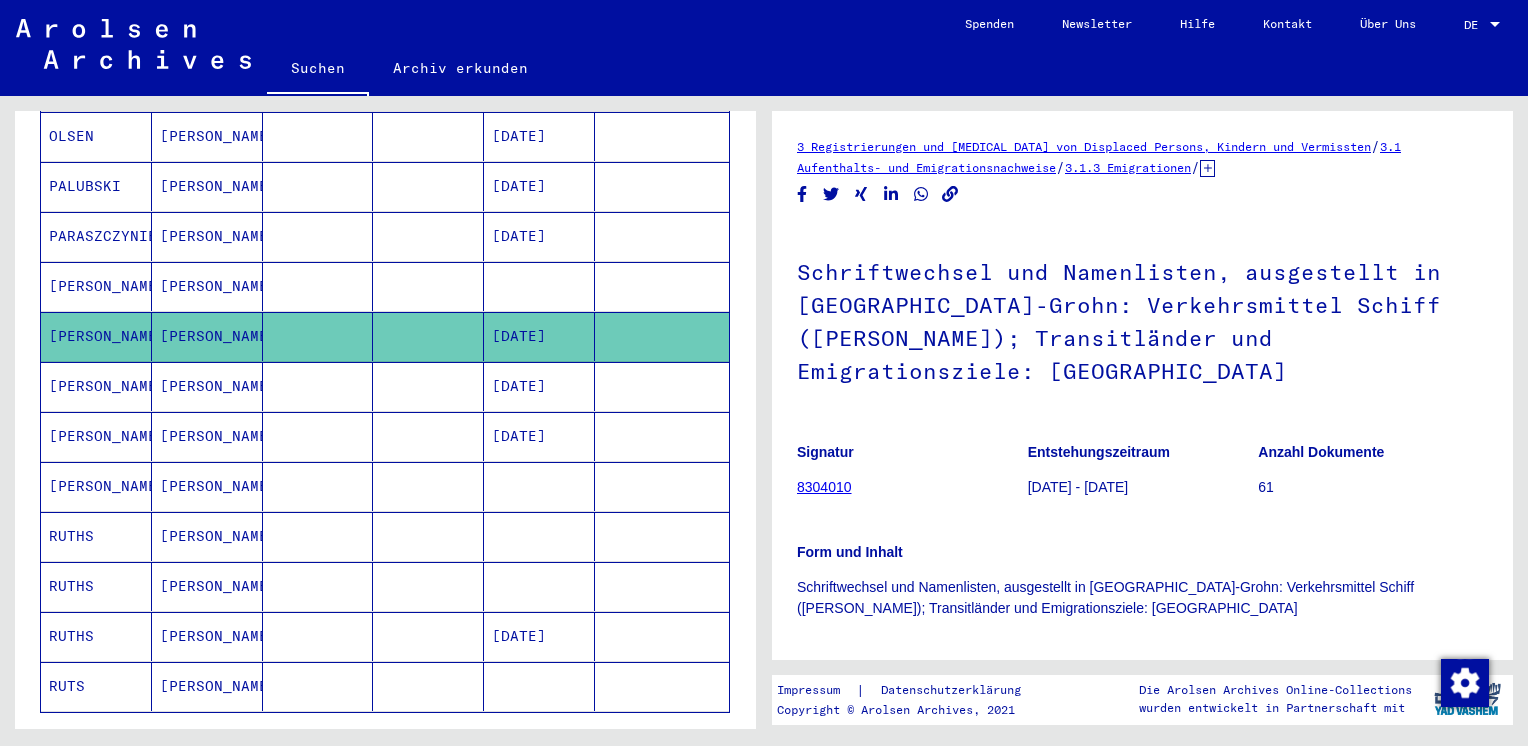
click at [448, 362] on mat-cell at bounding box center [428, 386] width 111 height 49
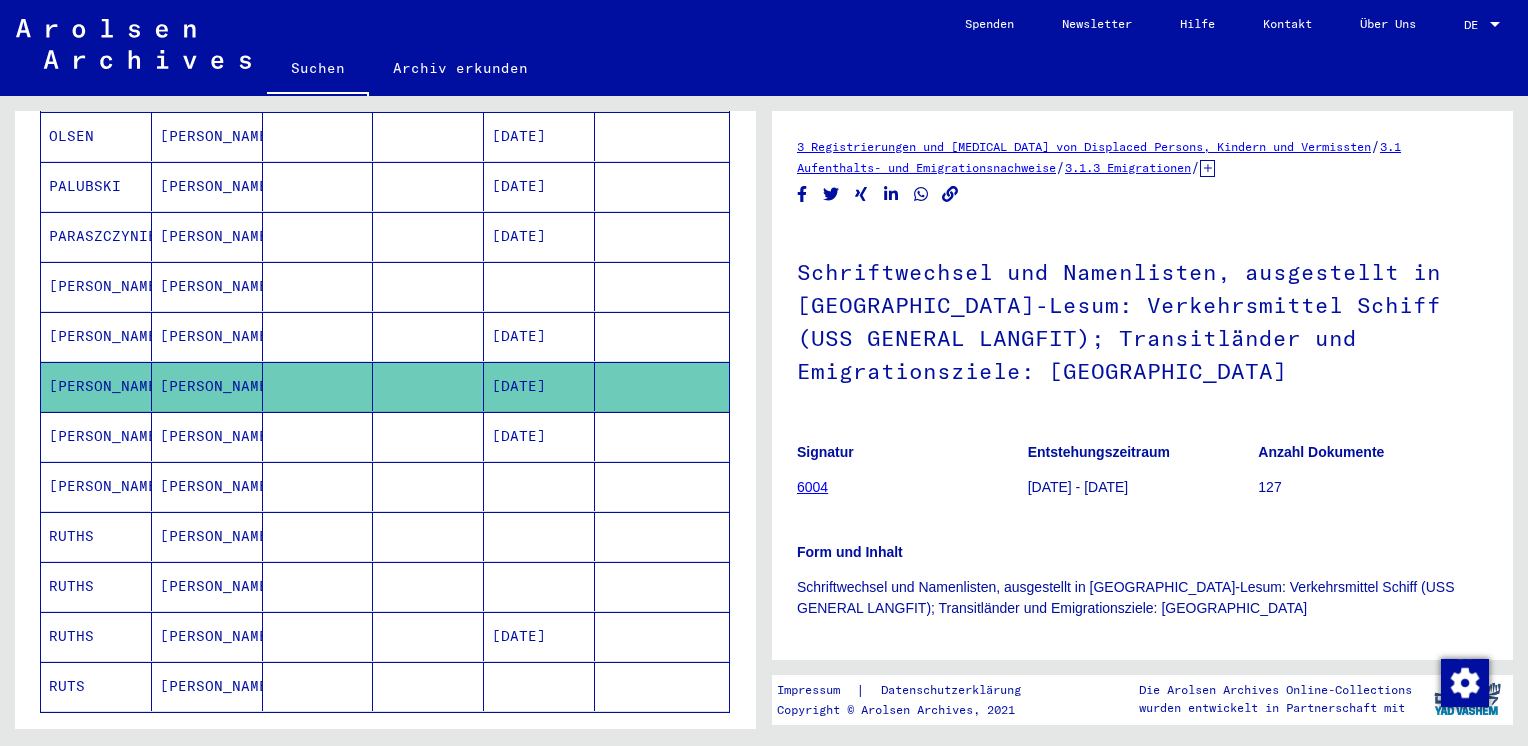
click at [470, 412] on mat-cell at bounding box center [428, 436] width 111 height 49
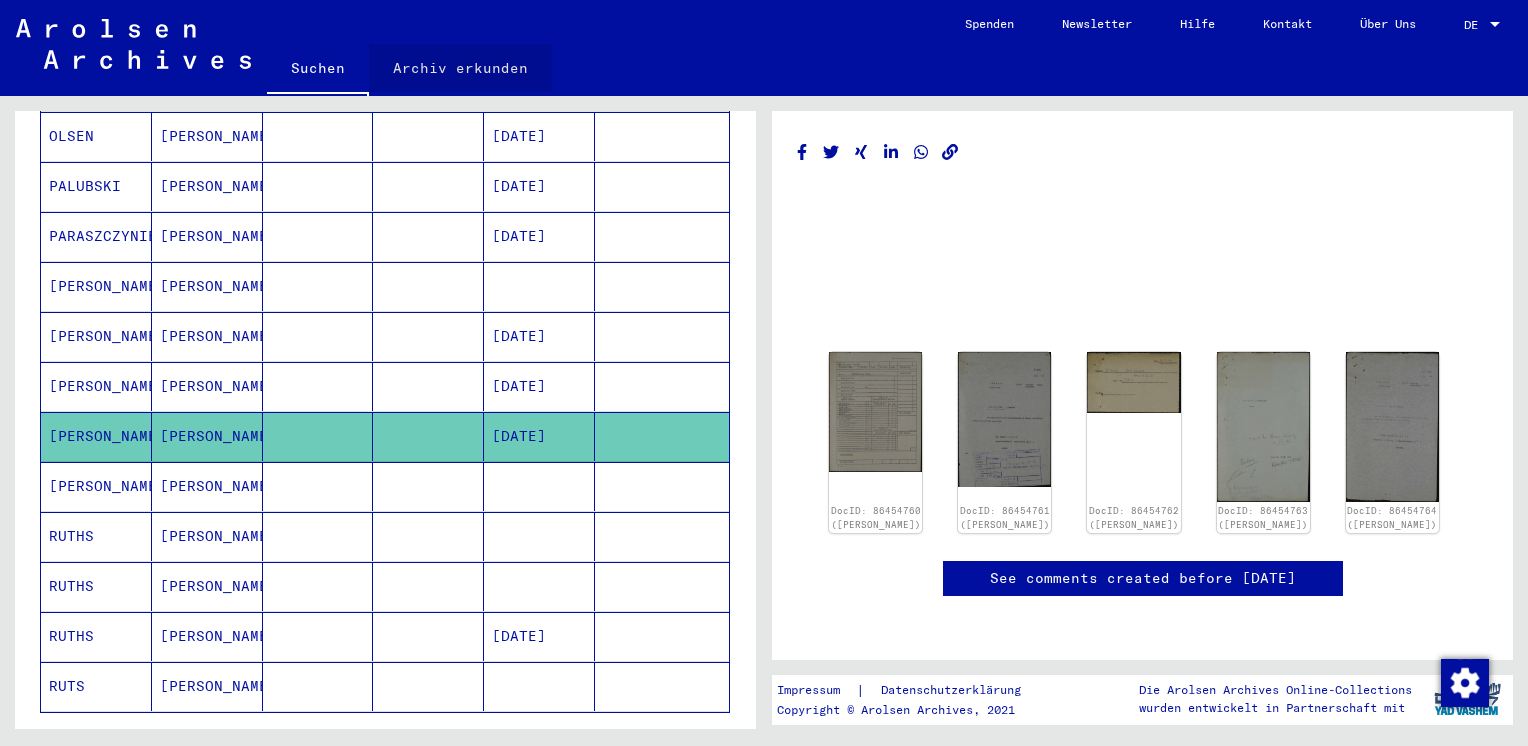
click at [469, 64] on link "Archiv erkunden" at bounding box center [460, 68] width 183 height 48
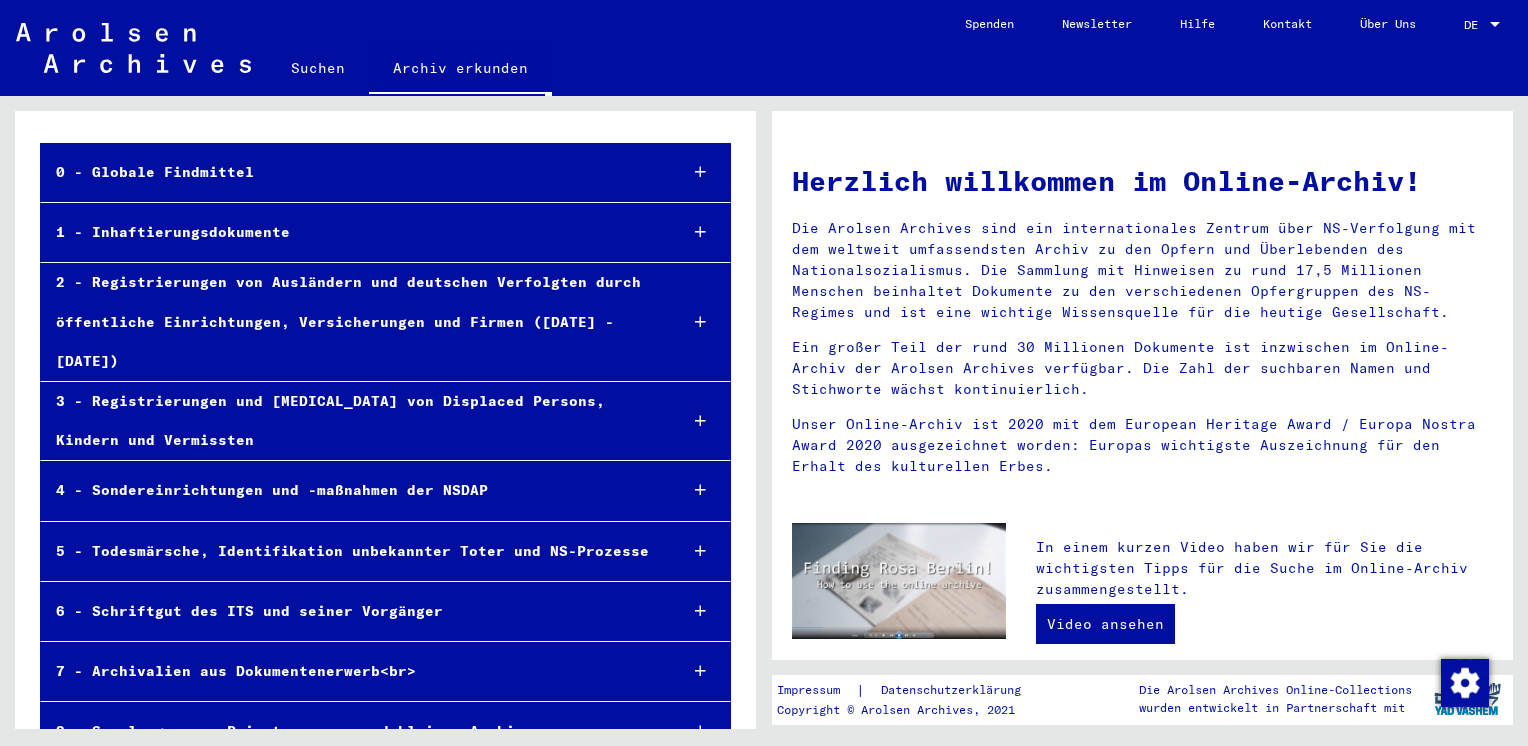
scroll to position [72, 0]
click at [671, 703] on div at bounding box center [700, 732] width 59 height 59
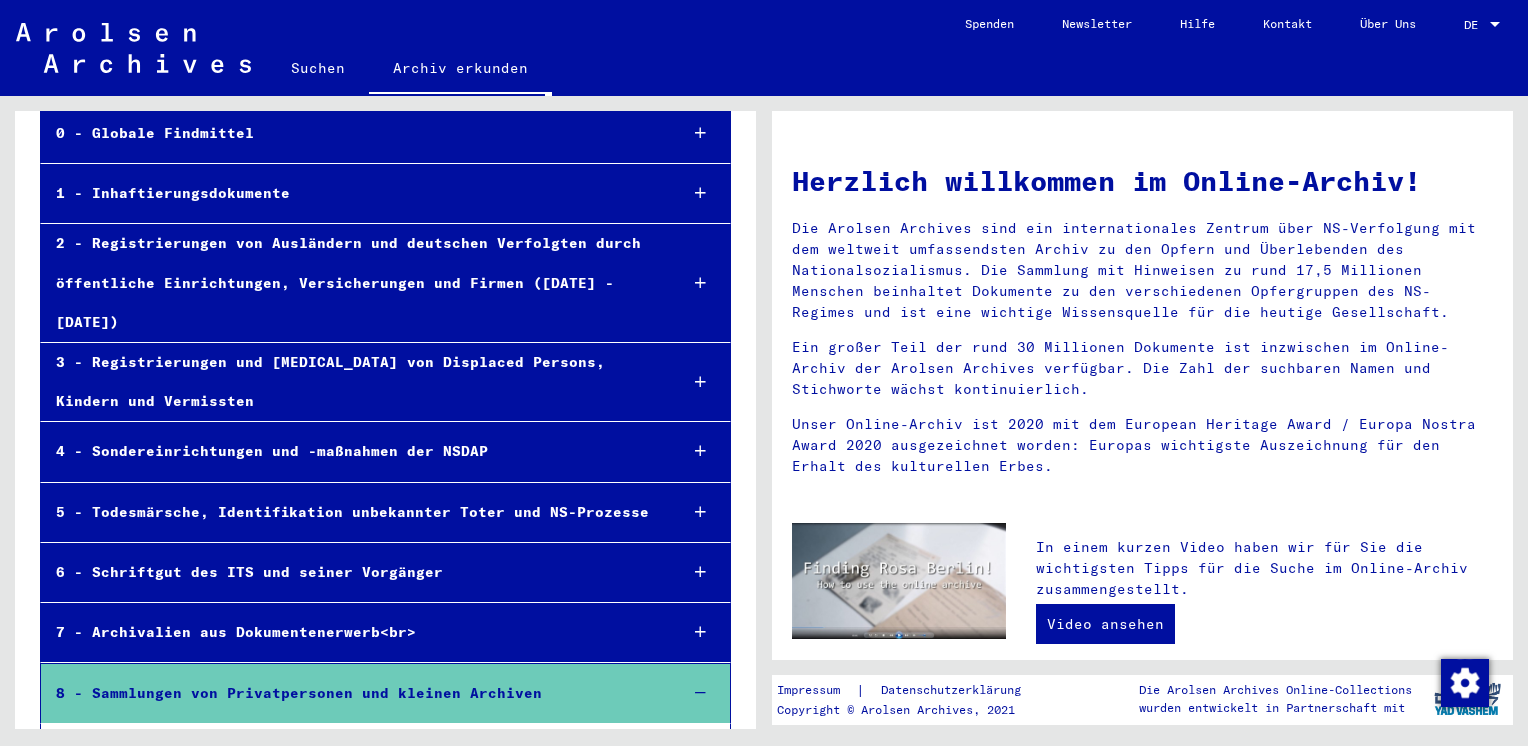
scroll to position [214, 0]
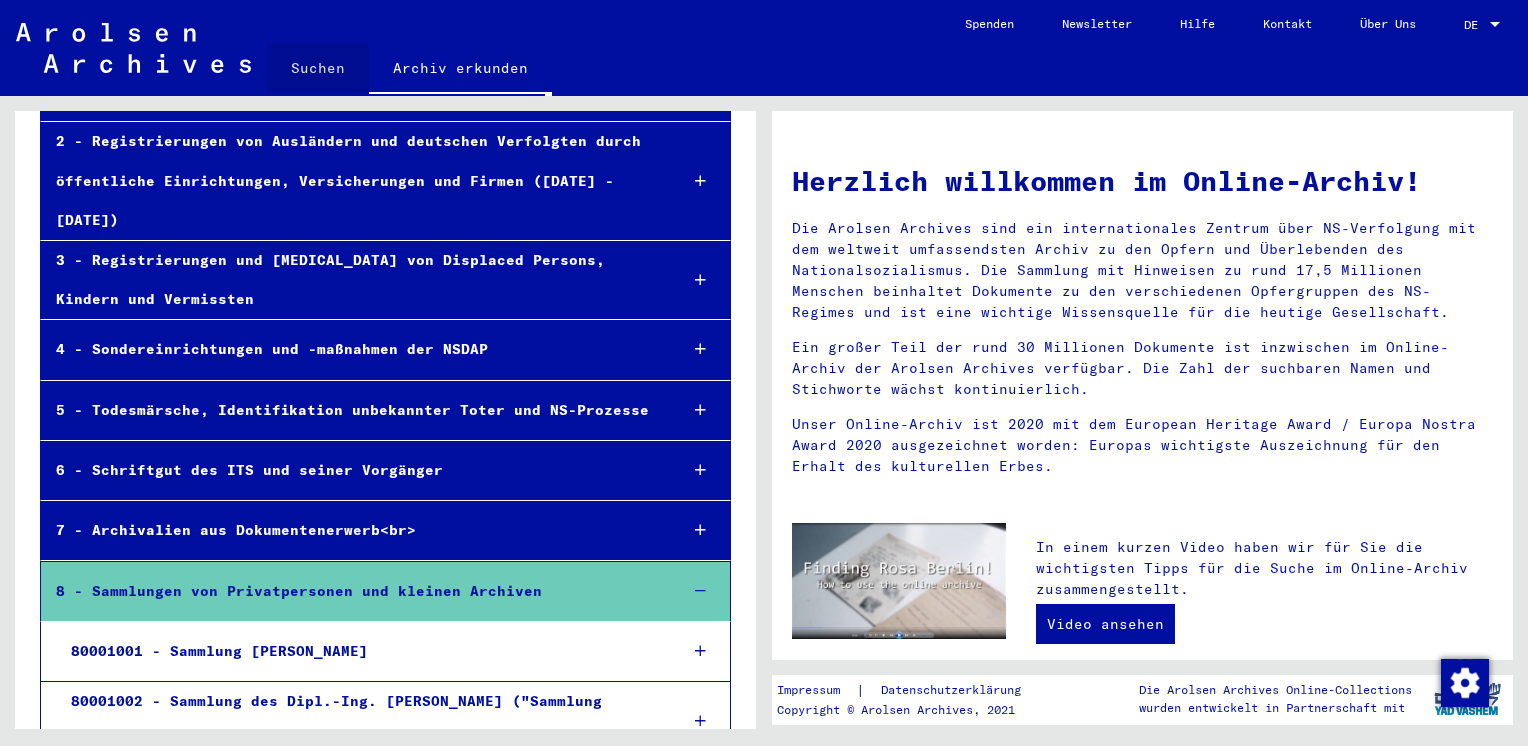
click at [333, 70] on link "Suchen" at bounding box center [318, 68] width 102 height 48
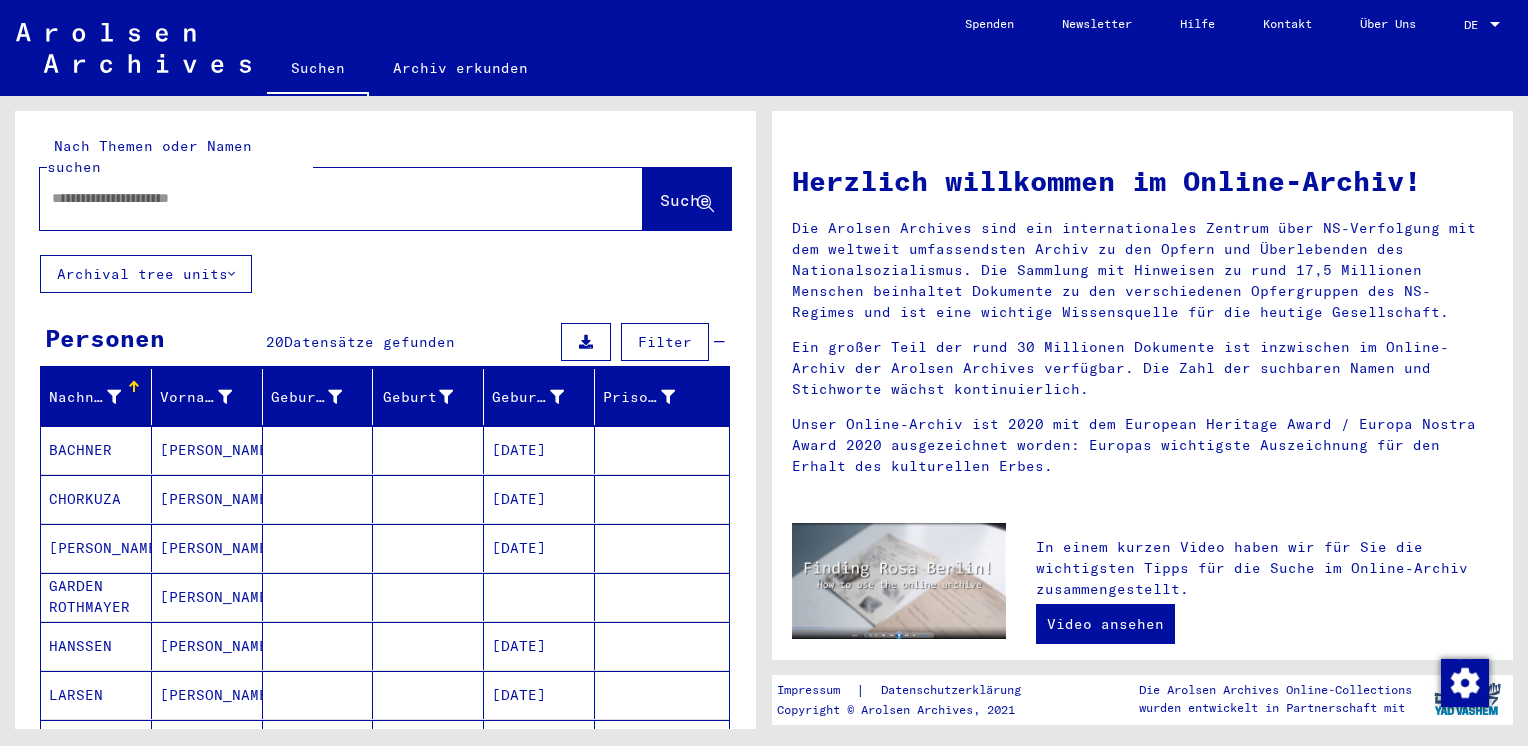
click at [216, 188] on input "text" at bounding box center [317, 198] width 531 height 21
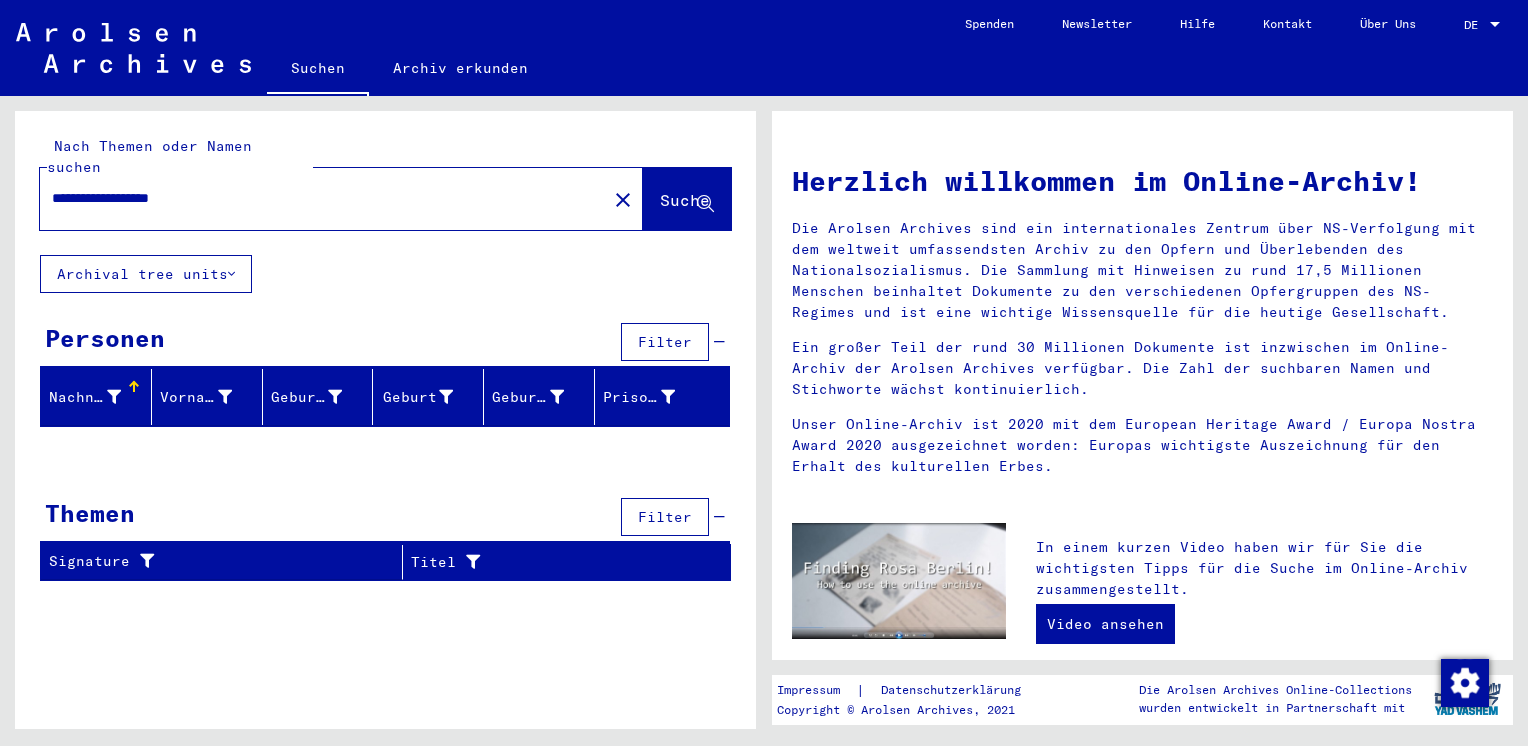
click at [758, 650] on div "**********" at bounding box center [382, 412] width 764 height 633
click at [201, 255] on button "Archival tree units" at bounding box center [146, 274] width 212 height 38
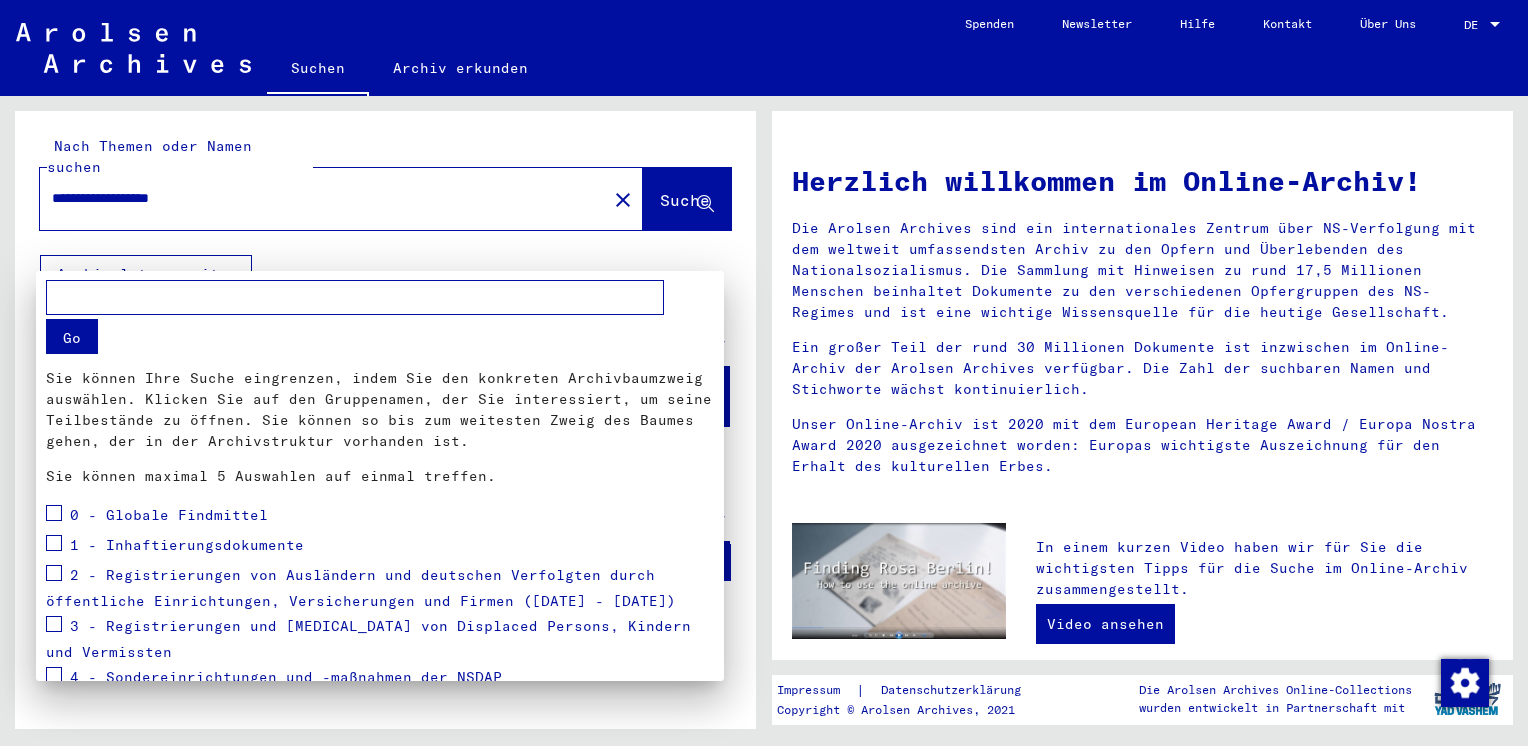
click at [652, 189] on div at bounding box center [764, 373] width 1528 height 746
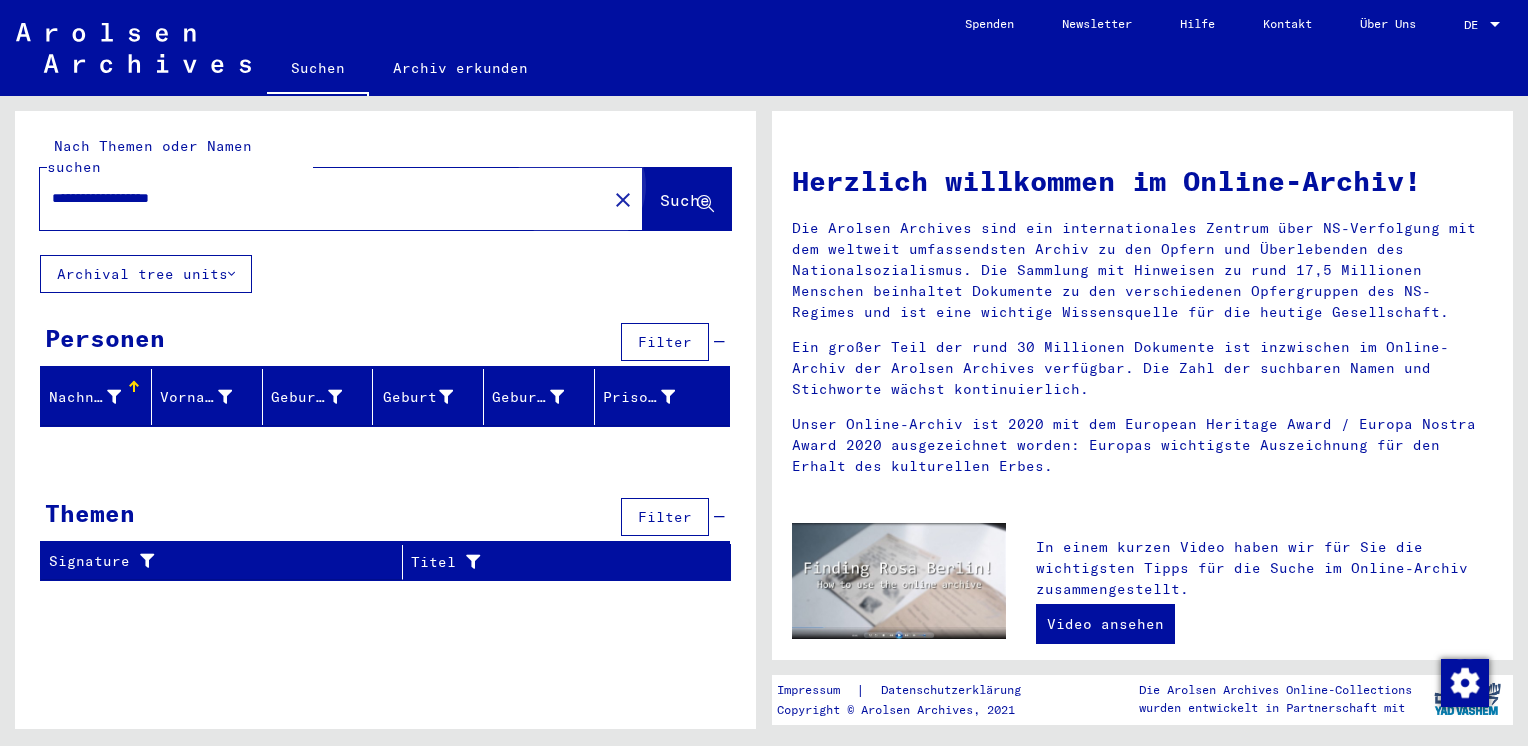
click at [660, 191] on span "Suche" at bounding box center [687, 201] width 54 height 21
click at [765, 697] on div "Herzlich willkommen im Online-Archiv! Die Arolsen Archives sind ein internation…" at bounding box center [1147, 412] width 764 height 633
click at [1524, 709] on div "Herzlich willkommen im Online-Archiv! Die Arolsen Archives sind ein internation…" at bounding box center [1147, 412] width 764 height 633
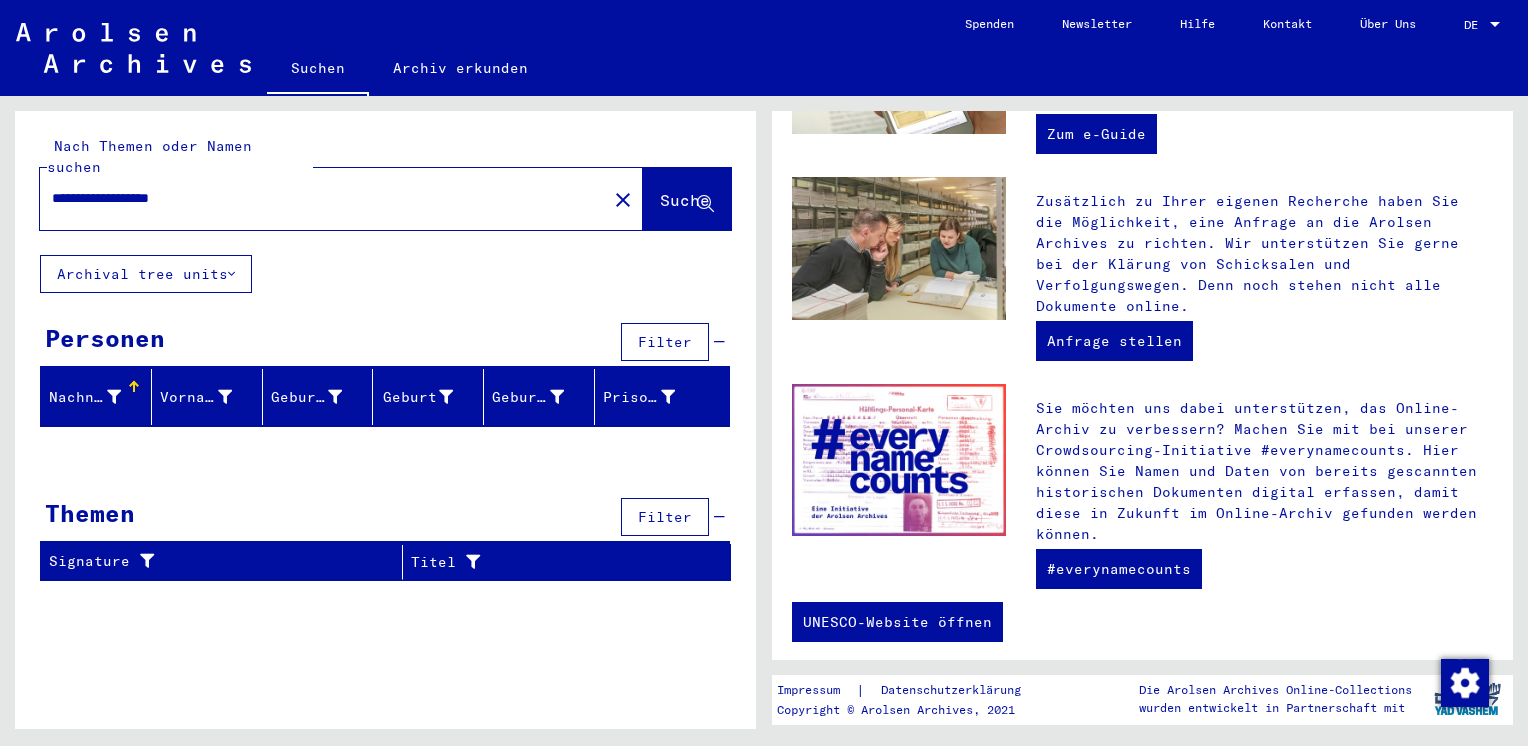
scroll to position [680, 0]
click at [340, 188] on input "**********" at bounding box center [317, 198] width 531 height 21
click at [687, 190] on span "Suche" at bounding box center [685, 200] width 50 height 20
click at [173, 188] on input "**********" at bounding box center [317, 198] width 531 height 21
type input "*********"
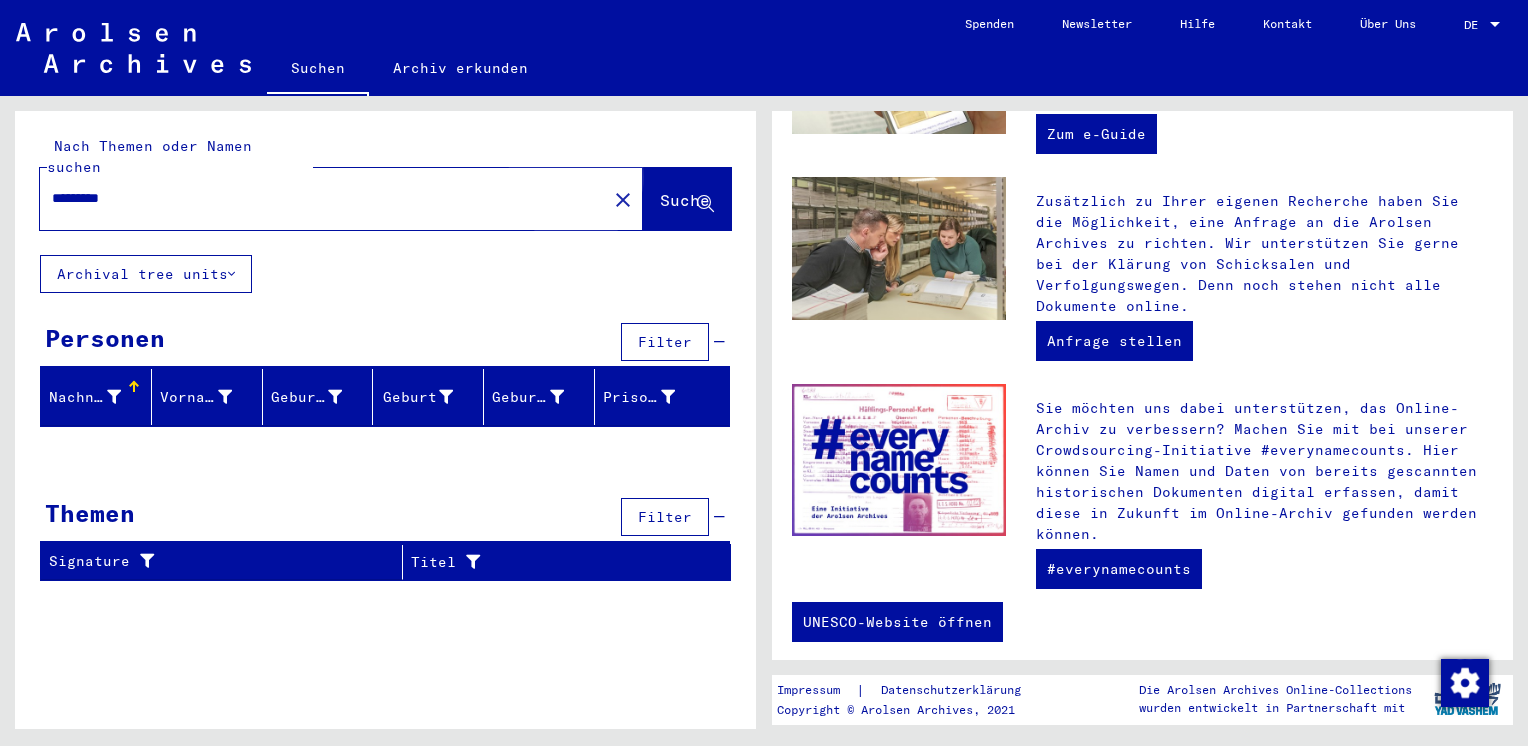
click at [660, 190] on span "Suche" at bounding box center [685, 200] width 50 height 20
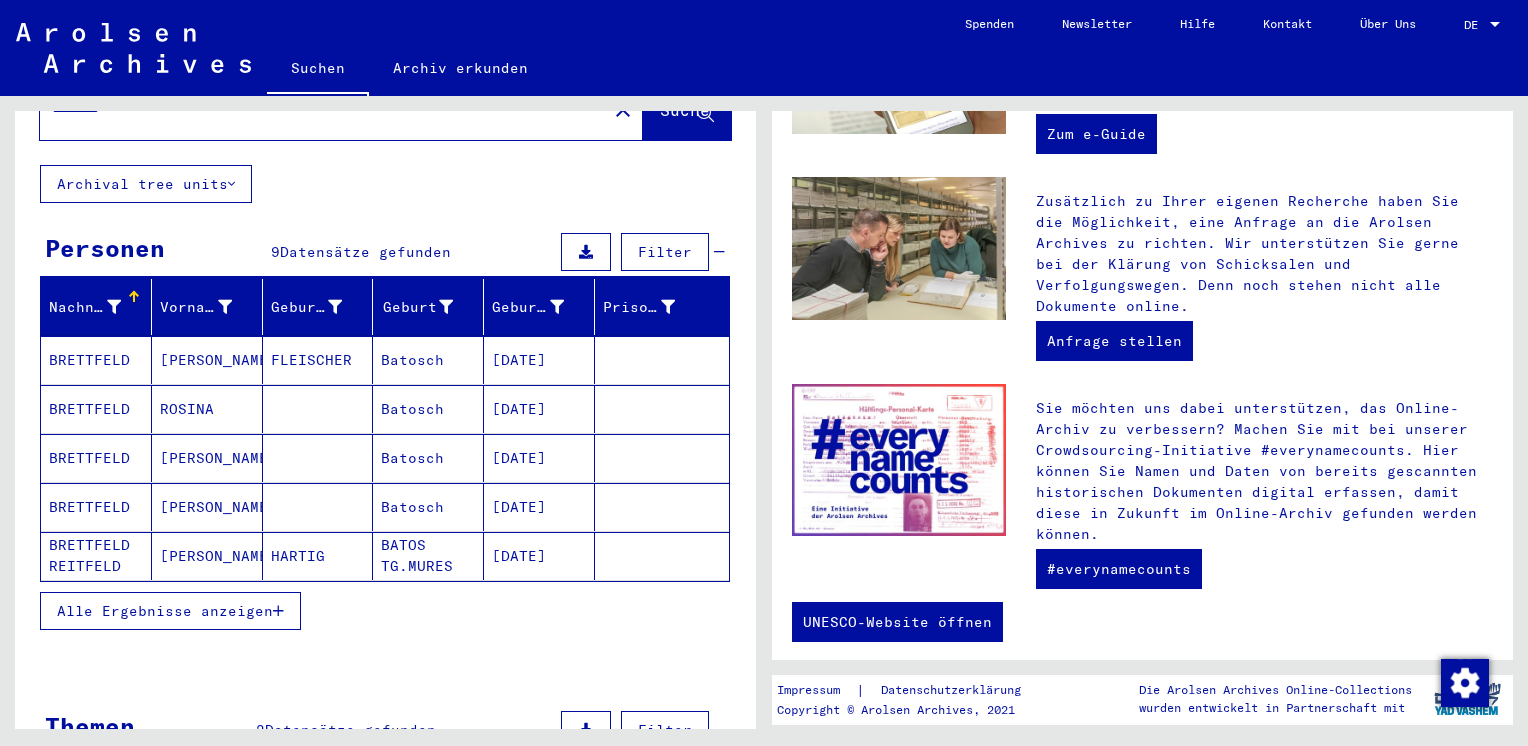
scroll to position [160, 0]
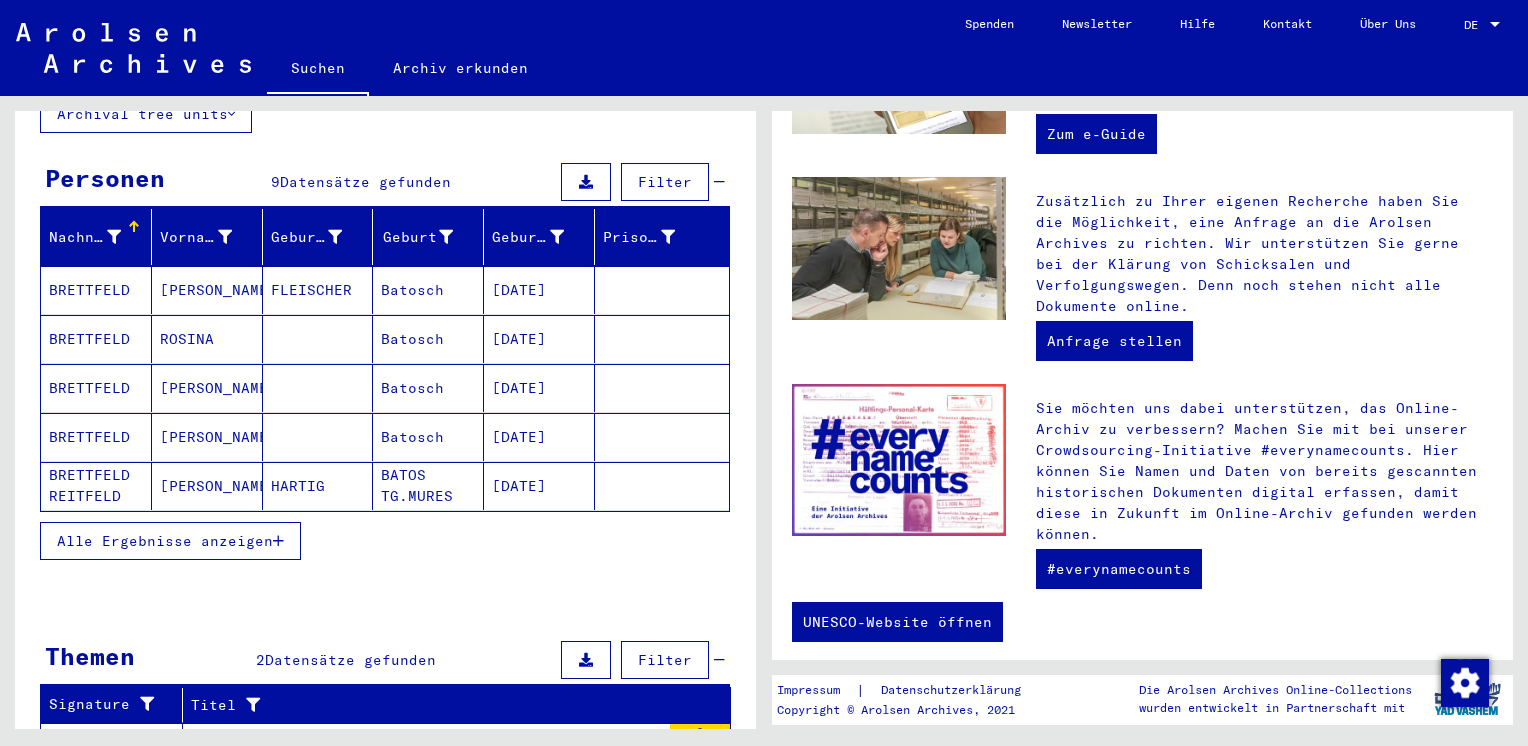
click at [187, 522] on button "Alle Ergebnisse anzeigen" at bounding box center [170, 541] width 261 height 38
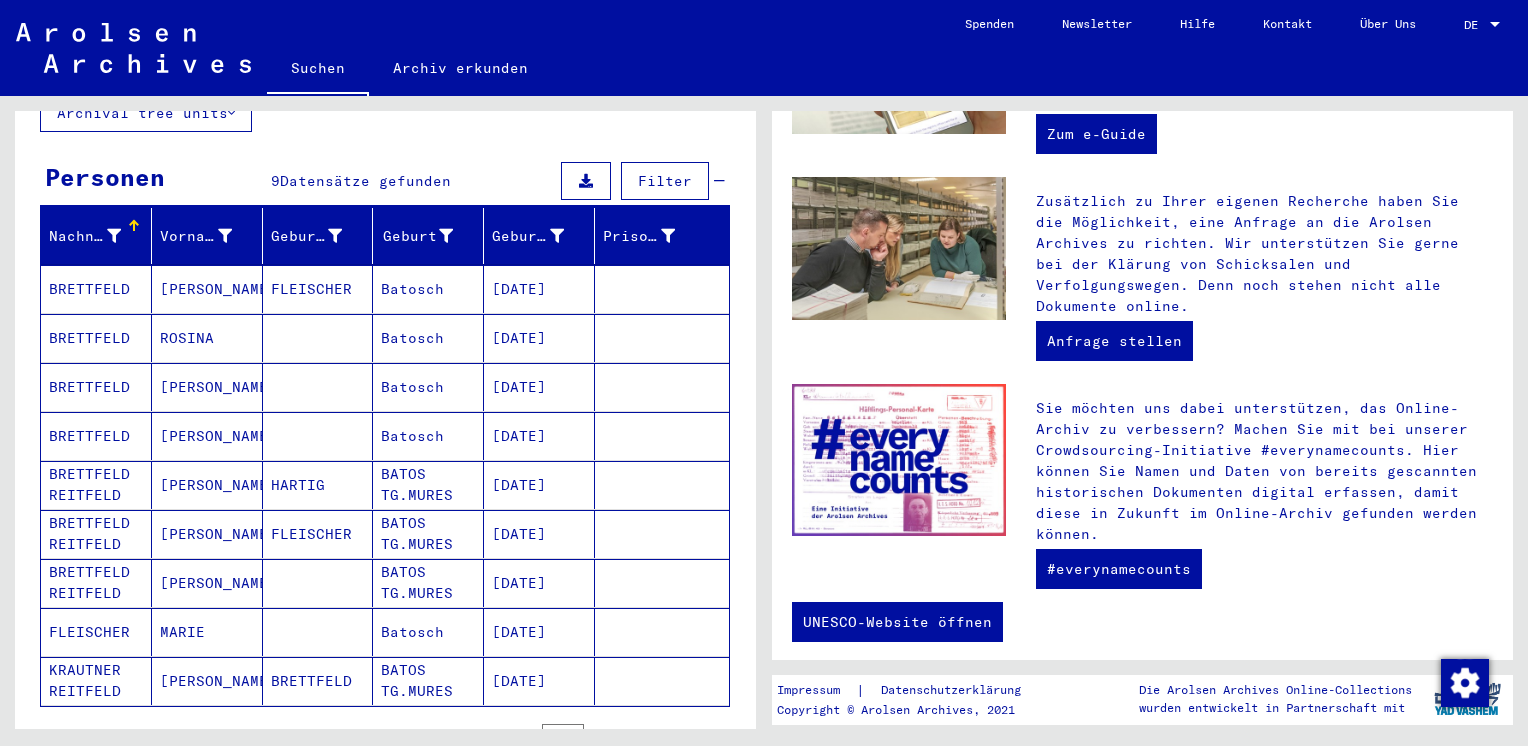
scroll to position [200, 0]
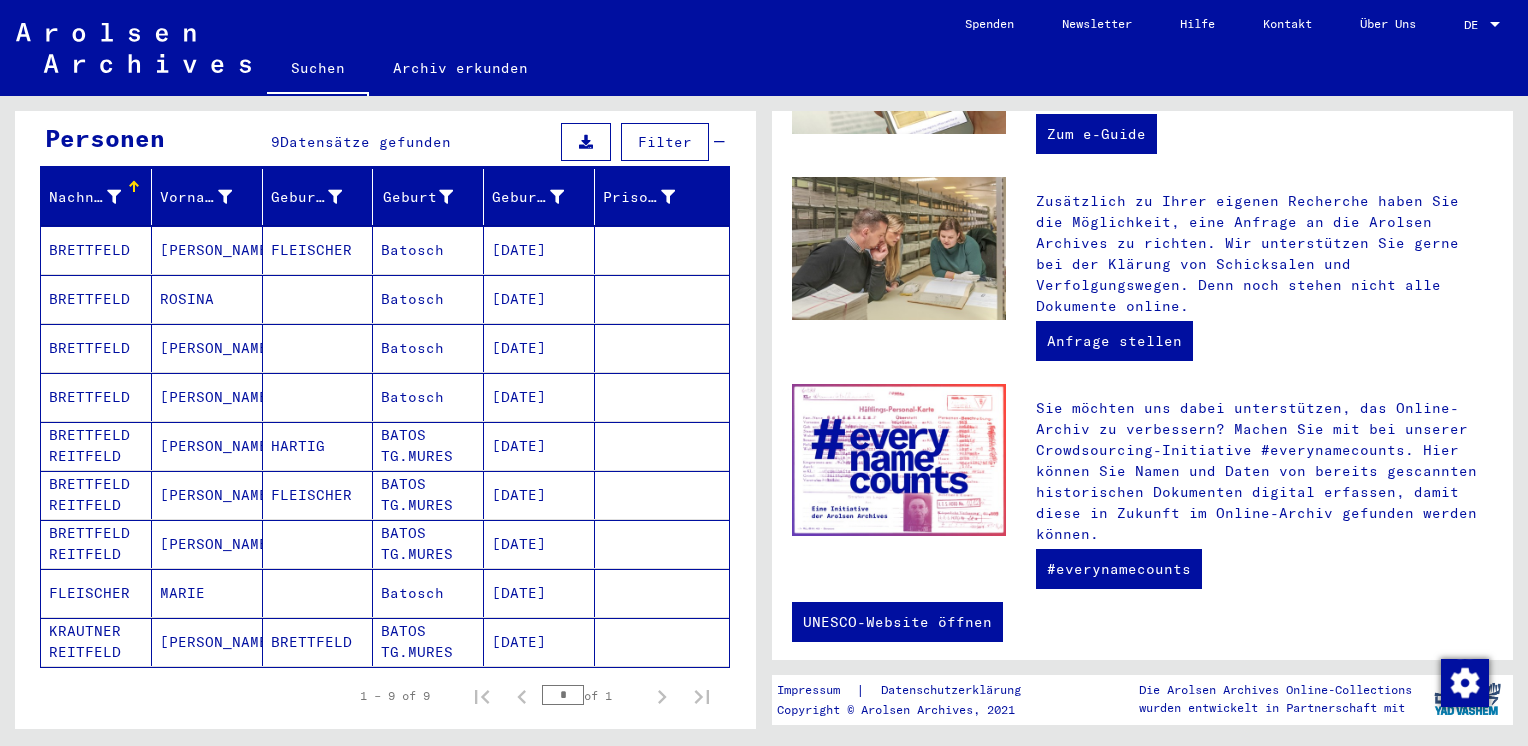
click at [136, 226] on mat-cell "BRETTFELD" at bounding box center [96, 250] width 111 height 48
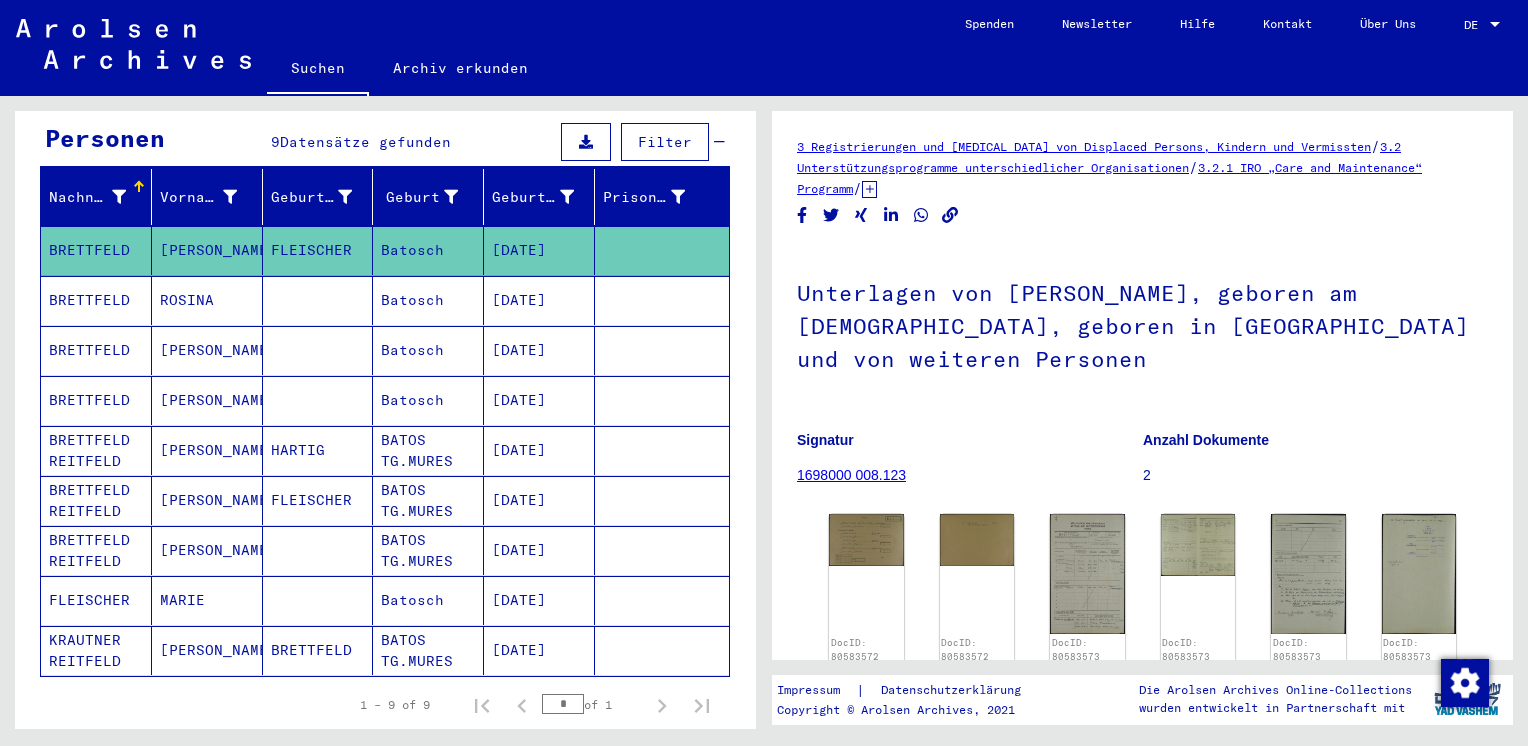
scroll to position [240, 0]
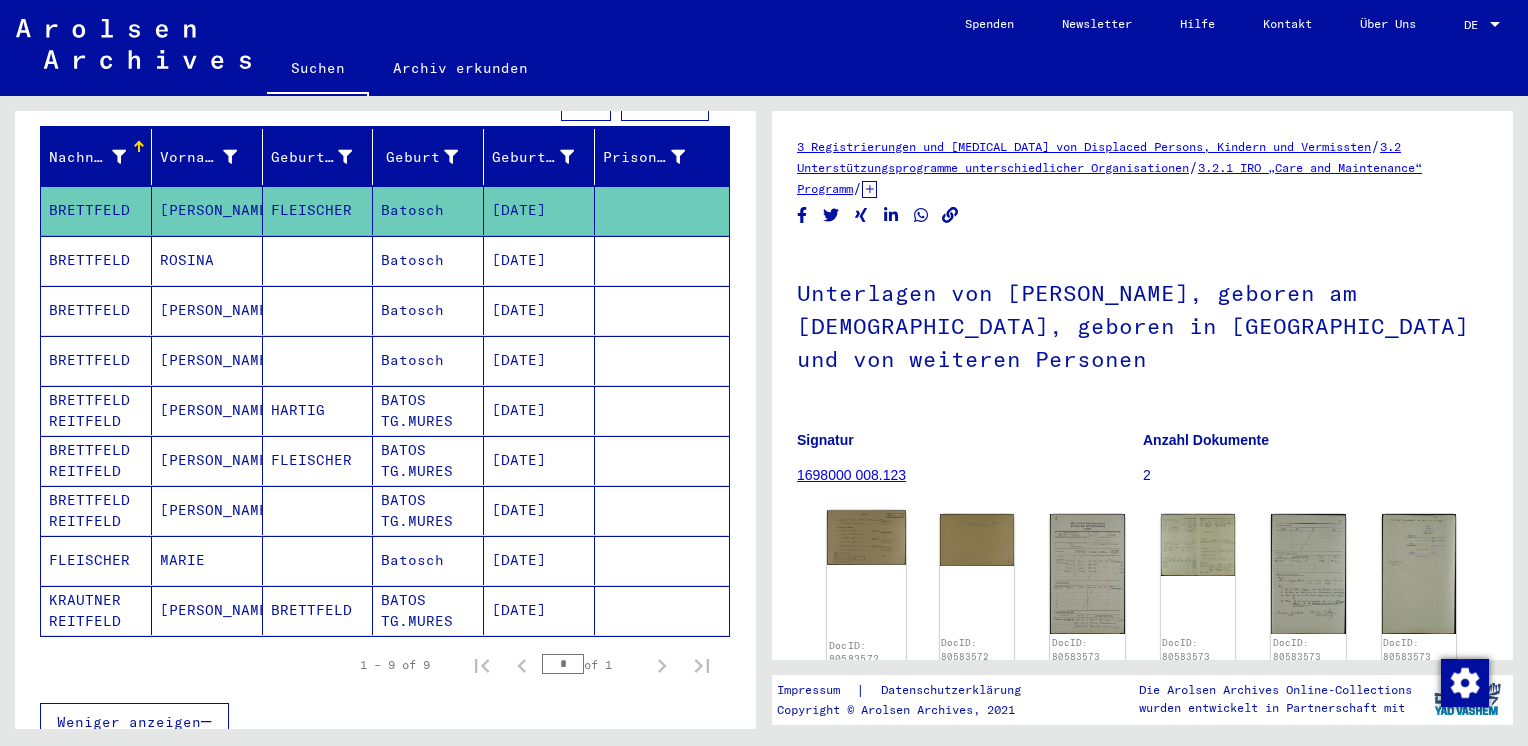
click at [876, 549] on img at bounding box center [866, 537] width 78 height 54
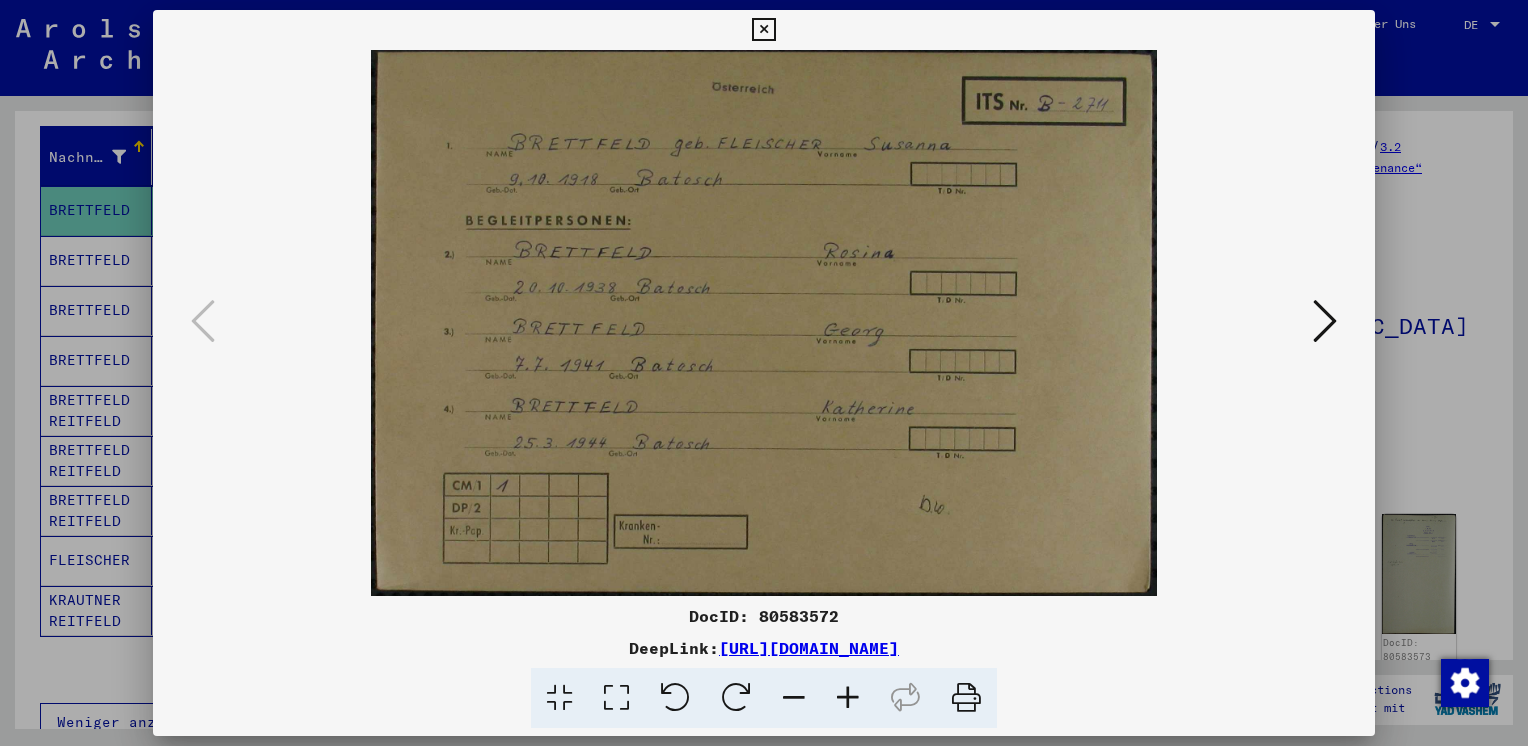
click at [1333, 333] on icon at bounding box center [1325, 321] width 24 height 48
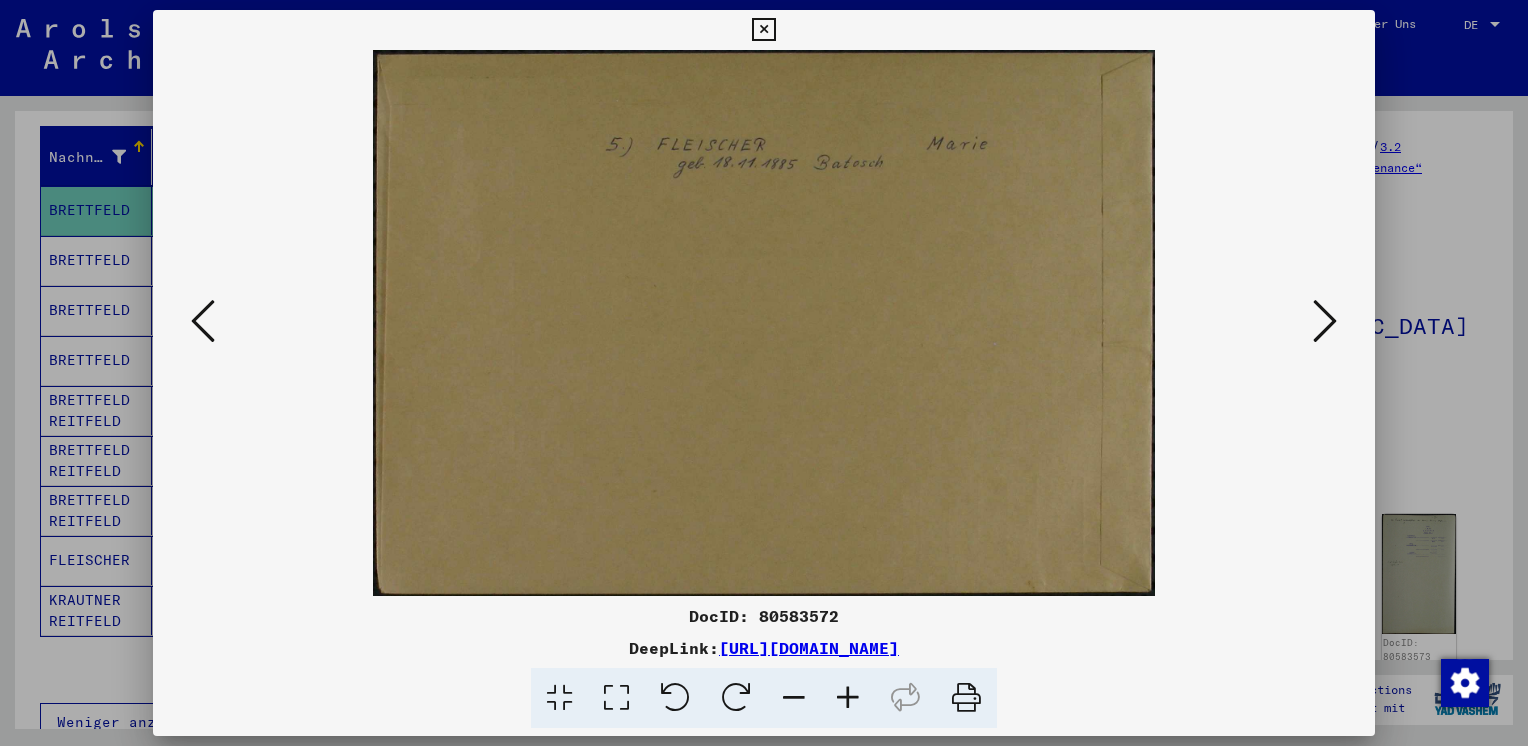
click at [1333, 333] on icon at bounding box center [1325, 321] width 24 height 48
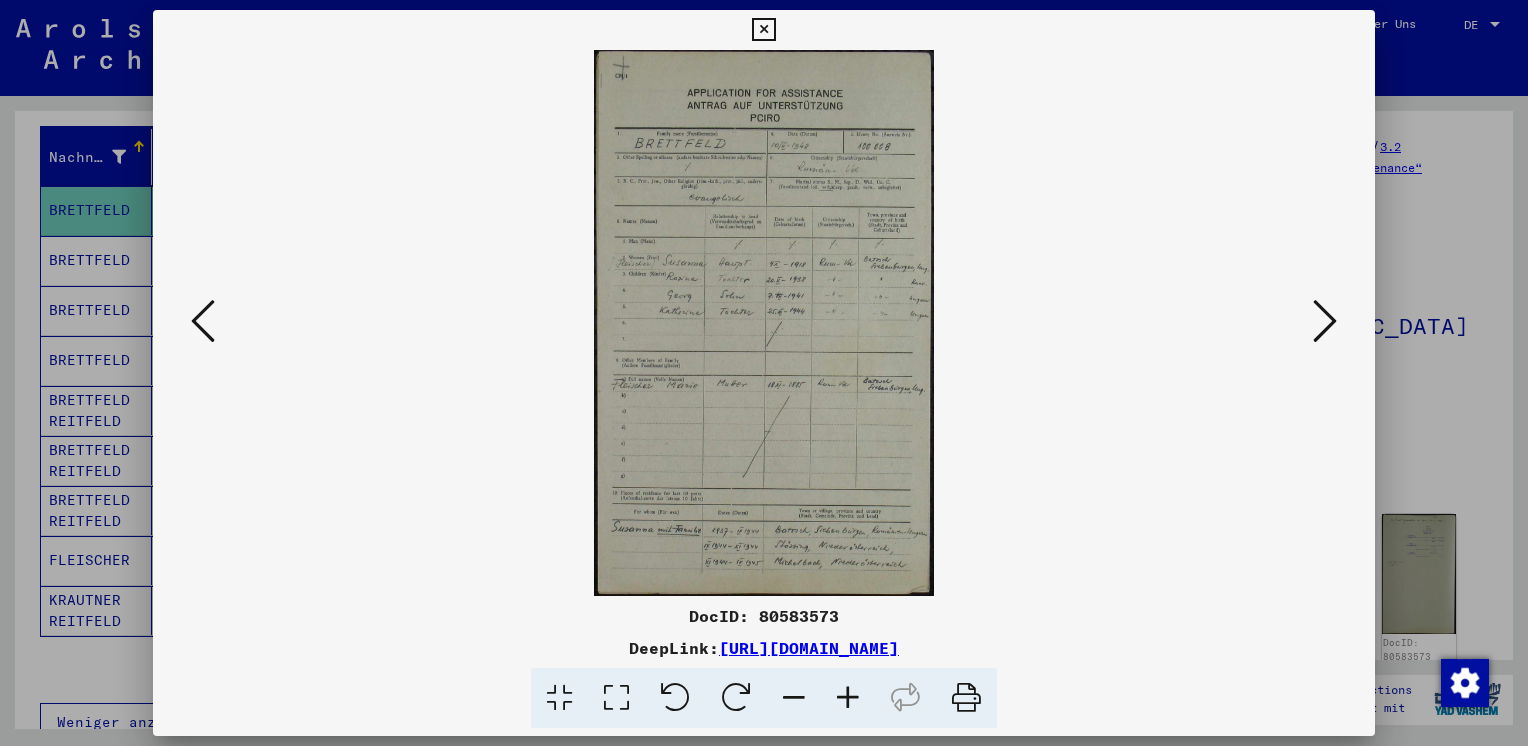
click at [1326, 326] on icon at bounding box center [1325, 321] width 24 height 48
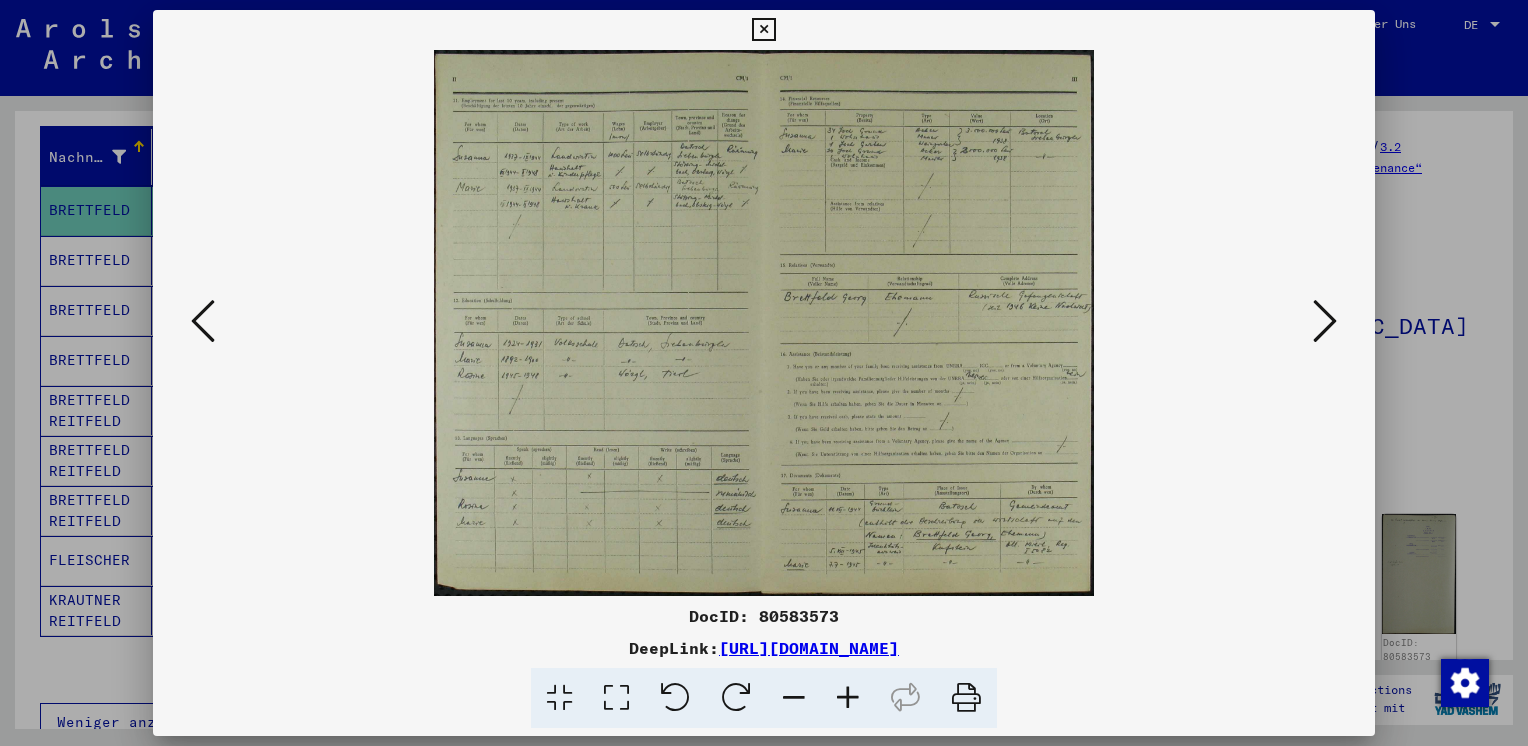
click at [1326, 326] on icon at bounding box center [1325, 321] width 24 height 48
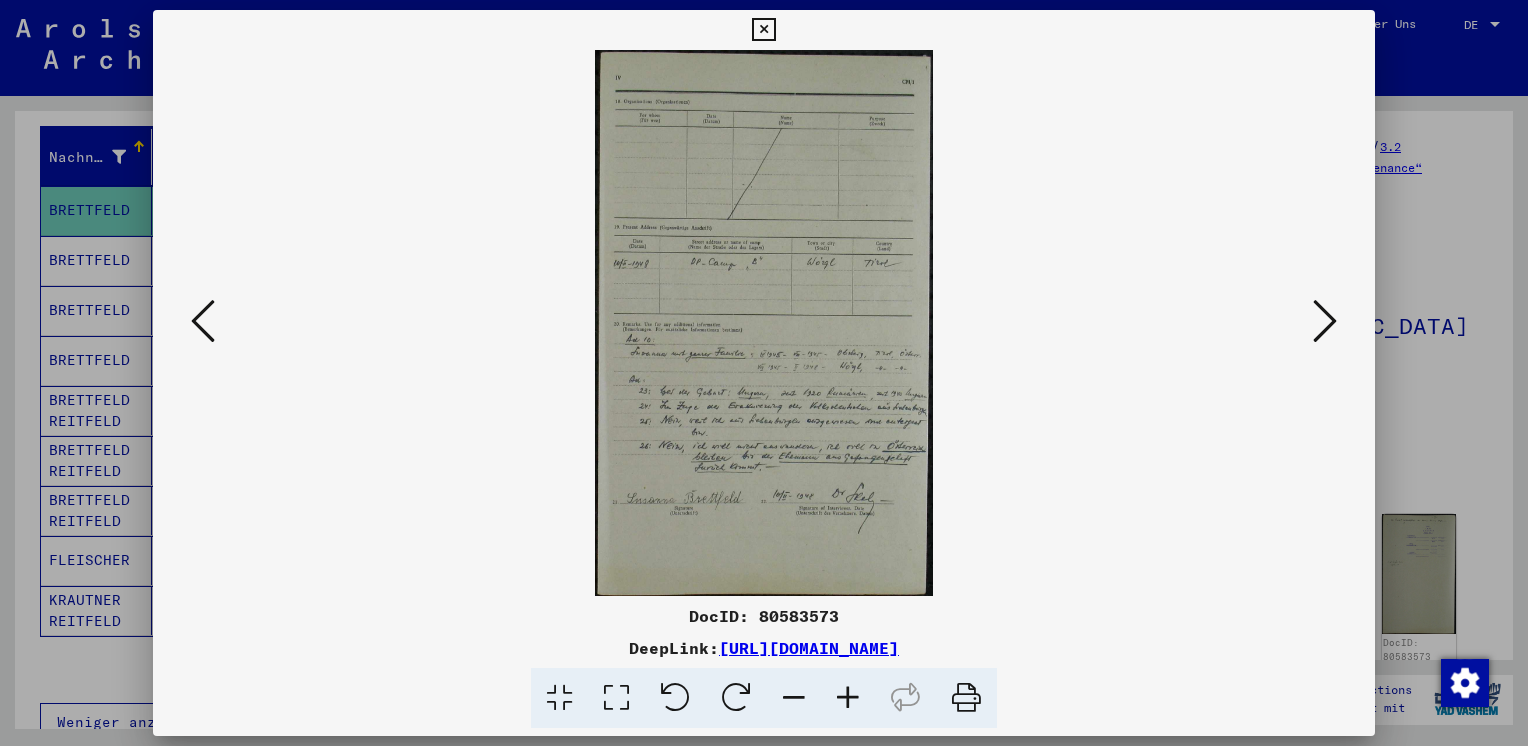
click at [1326, 326] on icon at bounding box center [1325, 321] width 24 height 48
